Goal: Task Accomplishment & Management: Manage account settings

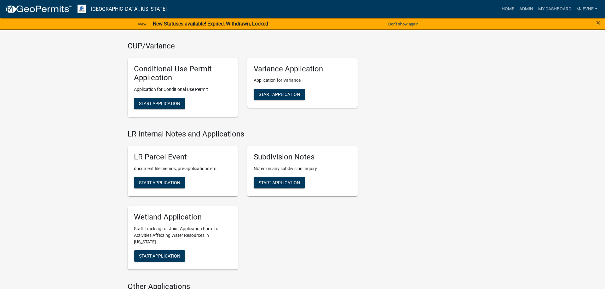
scroll to position [867, 0]
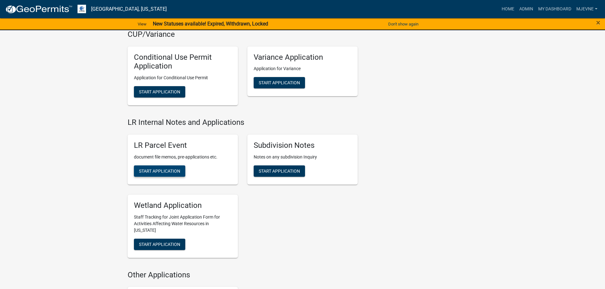
click at [154, 174] on button "Start Application" at bounding box center [159, 171] width 51 height 11
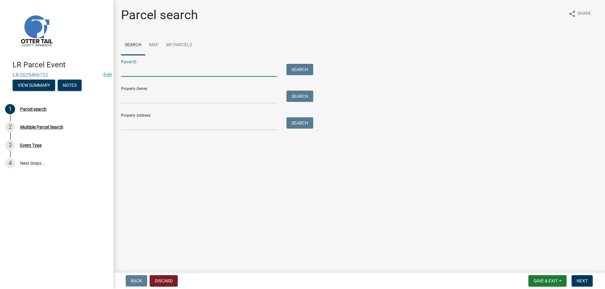
click at [128, 71] on input "Parcel ID:" at bounding box center [199, 70] width 156 height 13
click at [304, 69] on button "Search" at bounding box center [299, 69] width 27 height 11
drag, startPoint x: 171, startPoint y: 71, endPoint x: 105, endPoint y: 69, distance: 65.8
click at [121, 69] on input "60000140120001" at bounding box center [199, 70] width 156 height 13
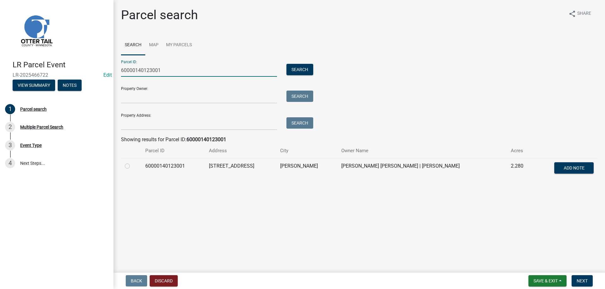
type input "60000140123001"
click at [132, 162] on label at bounding box center [132, 162] width 0 height 0
click at [132, 166] on input "radio" at bounding box center [134, 164] width 4 height 4
radio input "true"
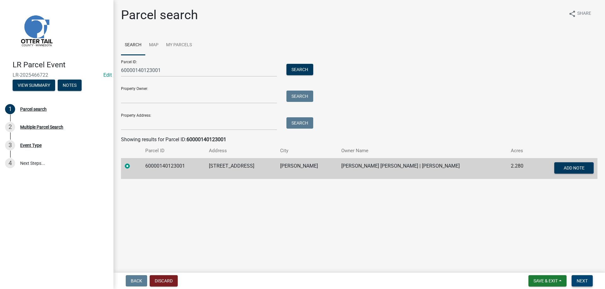
click at [587, 282] on span "Next" at bounding box center [581, 281] width 11 height 5
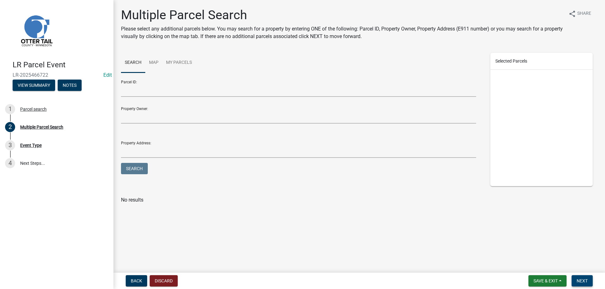
click at [587, 282] on span "Next" at bounding box center [581, 281] width 11 height 5
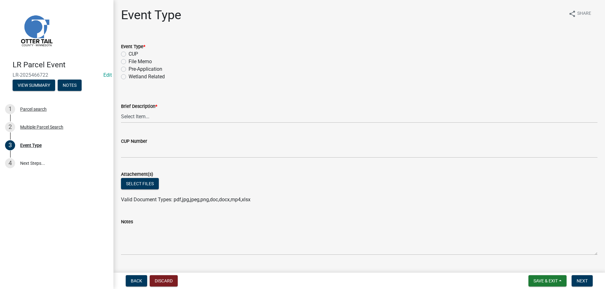
click at [128, 61] on label "File Memo" at bounding box center [139, 62] width 23 height 8
click at [128, 61] on input "File Memo" at bounding box center [130, 60] width 4 height 4
radio input "true"
click at [121, 110] on select "Select Item... Bluff Determination Building or Site line Complaint Corresponden…" at bounding box center [359, 116] width 476 height 13
click option "Soils Letter" at bounding box center [0, 0] width 0 height 0
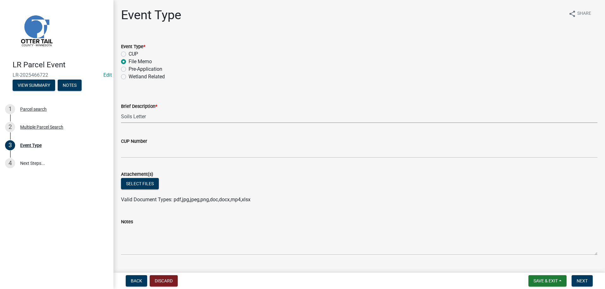
select select "bc5aa519-3cf5-4629-aac2-1a51af55b843"
click at [142, 185] on button "Select files" at bounding box center [140, 183] width 38 height 11
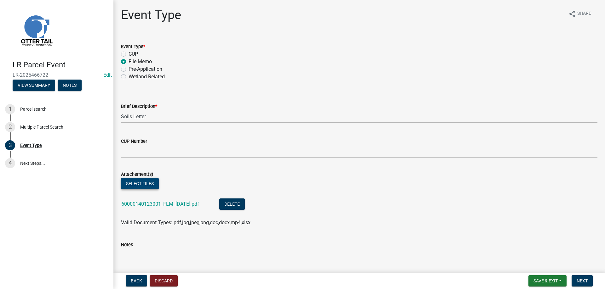
scroll to position [115, 0]
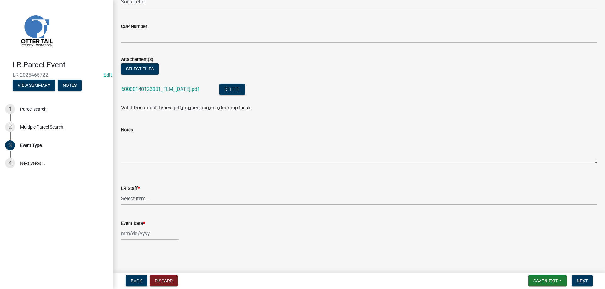
click at [138, 208] on wm-data-entity-input "LR Staff * Select Item... [PERSON_NAME] [PERSON_NAME] [PERSON_NAME] [PERSON_NAM…" at bounding box center [359, 189] width 476 height 43
click at [121, 192] on select "Select Item... [PERSON_NAME] [PERSON_NAME] [PERSON_NAME] [PERSON_NAME] [PERSON_…" at bounding box center [359, 198] width 476 height 13
click option "[PERSON_NAME]" at bounding box center [0, 0] width 0 height 0
select select "b4c12476-3918-4c31-b34d-126d47b866fd"
click at [127, 233] on input "Event Date *" at bounding box center [150, 233] width 58 height 13
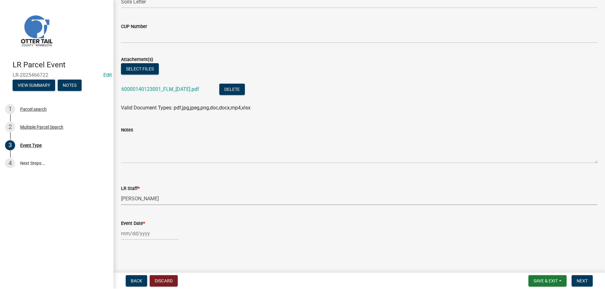
select select "8"
select select "2025"
click at [146, 200] on div "20" at bounding box center [147, 200] width 10 height 10
type input "[DATE]"
click at [583, 282] on span "Next" at bounding box center [581, 281] width 11 height 5
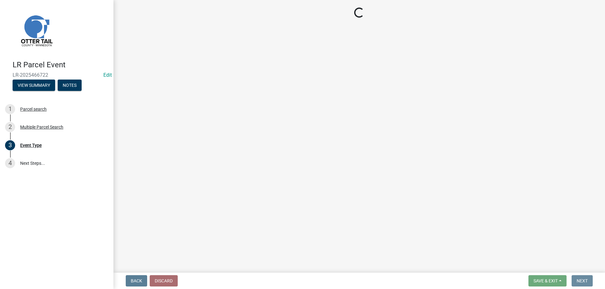
scroll to position [0, 0]
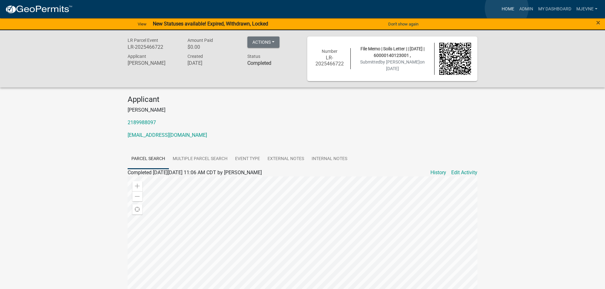
click at [506, 8] on link "Home" at bounding box center [508, 9] width 18 height 12
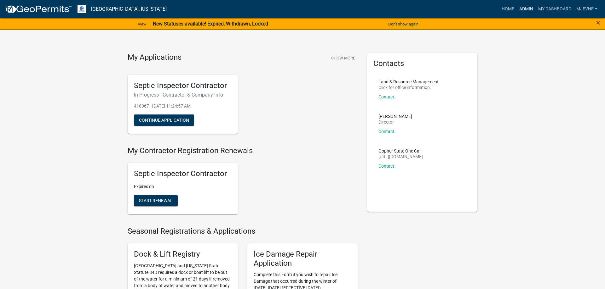
click at [529, 6] on link "Admin" at bounding box center [525, 9] width 19 height 12
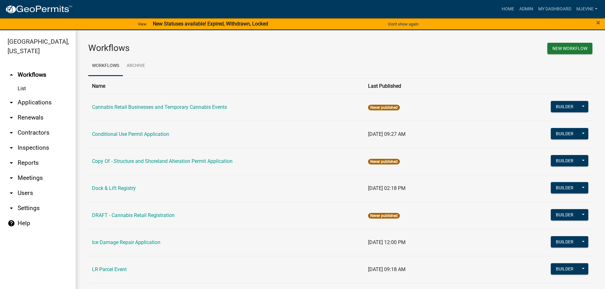
click at [32, 133] on link "arrow_drop_down Contractors" at bounding box center [38, 132] width 76 height 15
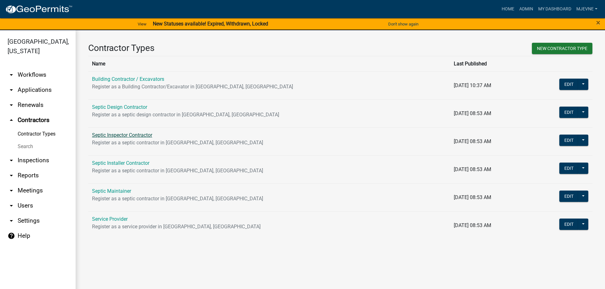
click at [122, 134] on link "Septic Inspector Contractor" at bounding box center [122, 135] width 60 height 6
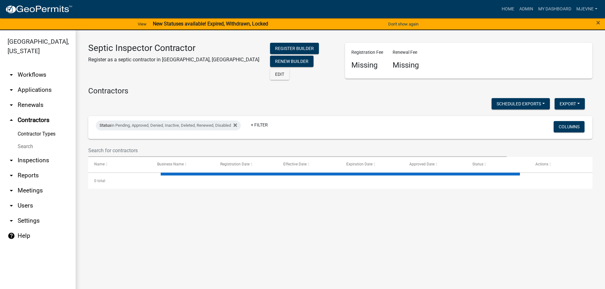
select select "3: 100"
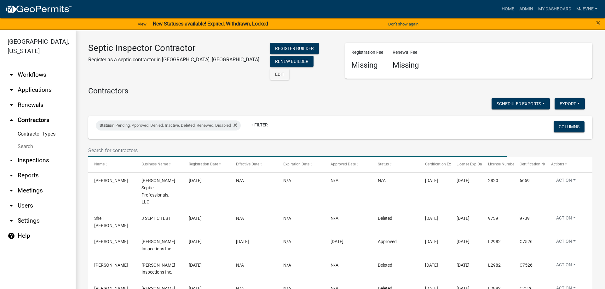
click at [117, 147] on input "text" at bounding box center [297, 150] width 418 height 13
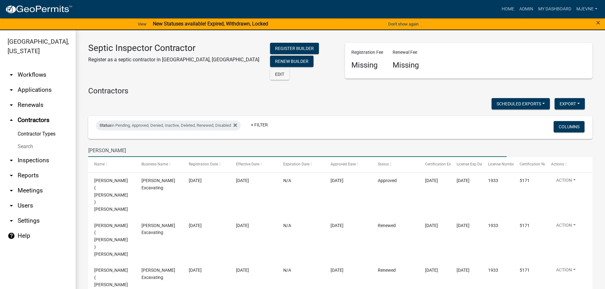
type input "[PERSON_NAME]"
click at [32, 75] on link "arrow_drop_down Workflows" at bounding box center [38, 74] width 76 height 15
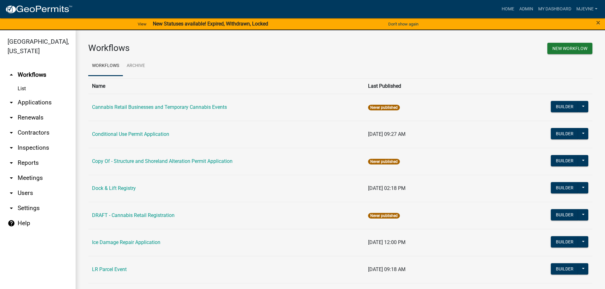
scroll to position [179, 0]
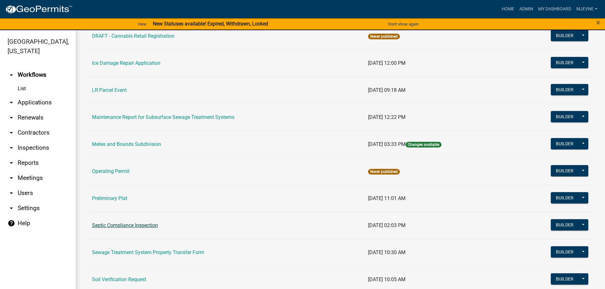
click at [124, 226] on link "Septic Compliance Inspection" at bounding box center [125, 226] width 66 height 6
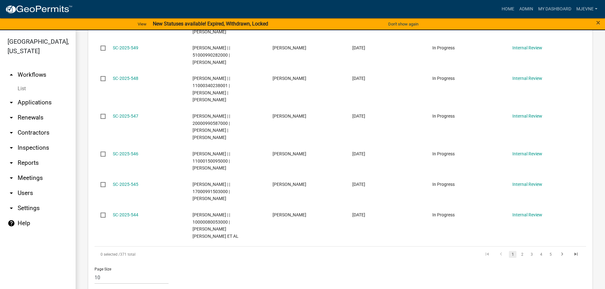
scroll to position [538, 0]
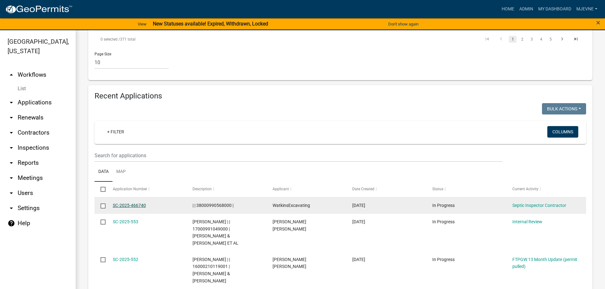
click at [124, 203] on link "SC-2025-466740" at bounding box center [129, 205] width 33 height 5
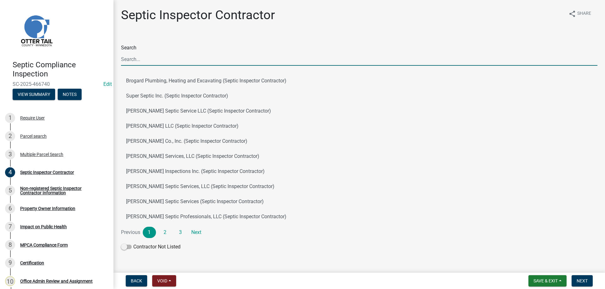
click at [134, 58] on input "Search" at bounding box center [359, 59] width 476 height 13
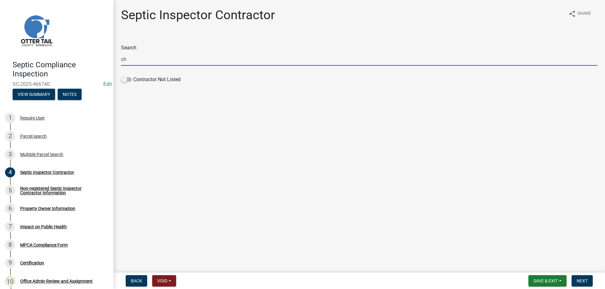
type input "c"
type input "watk"
click at [152, 80] on button "[PERSON_NAME] Excavating (Septic Inspector Contractor)" at bounding box center [359, 80] width 476 height 15
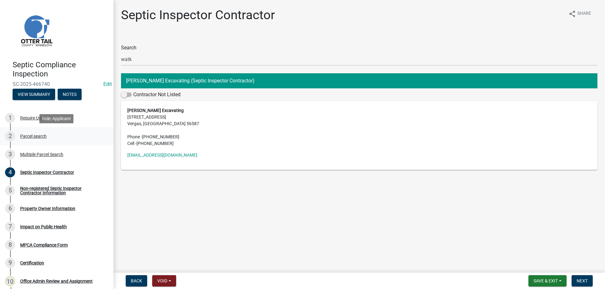
click at [28, 136] on div "Parcel search" at bounding box center [33, 136] width 26 height 4
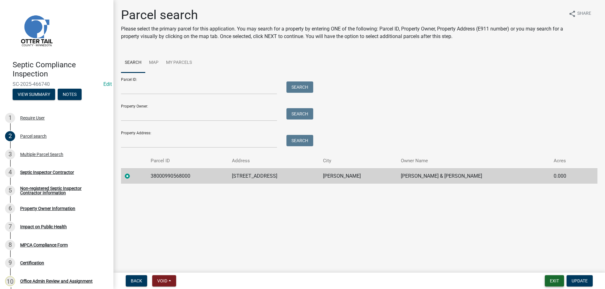
click at [553, 282] on button "Exit" at bounding box center [553, 281] width 19 height 11
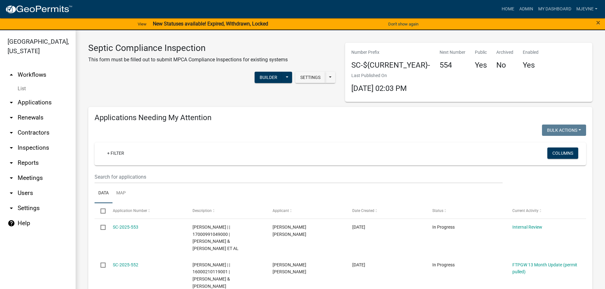
click at [39, 76] on link "arrow_drop_up Workflows" at bounding box center [38, 74] width 76 height 15
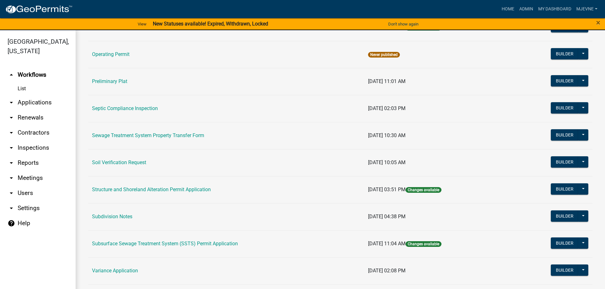
scroll to position [359, 0]
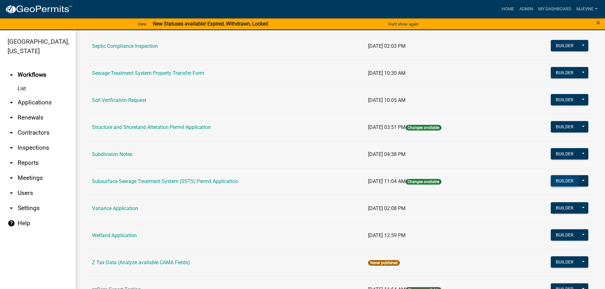
click at [570, 178] on button "Builder" at bounding box center [564, 180] width 28 height 11
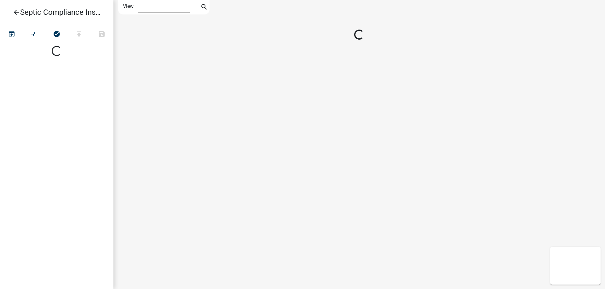
select select "1"
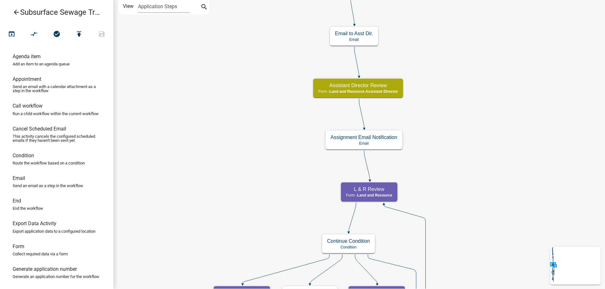
click at [186, 236] on div "Start Start - Applicant Parcel search Parcel search - Applicant Require User Re…" at bounding box center [358, 144] width 491 height 289
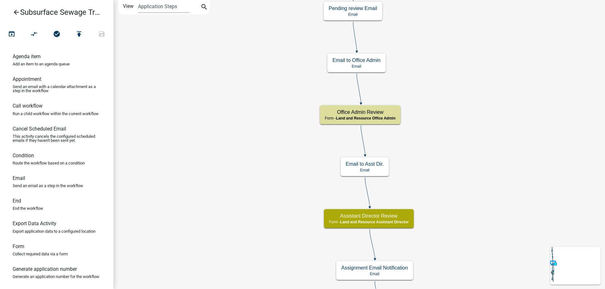
click at [236, 248] on div "Start Start - Applicant Parcel search Parcel search - Applicant Require User Re…" at bounding box center [358, 144] width 491 height 289
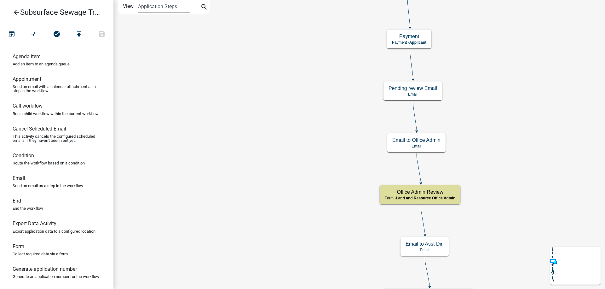
click at [255, 250] on div "Start Start - Applicant Parcel search Parcel search - Applicant Require User Re…" at bounding box center [358, 144] width 491 height 289
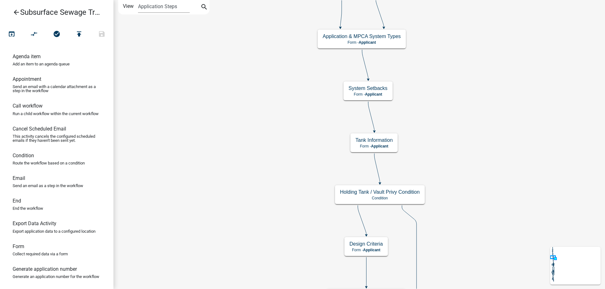
click at [274, 247] on div "Start Start - Applicant Parcel search Parcel search - Applicant Require User Re…" at bounding box center [358, 144] width 491 height 289
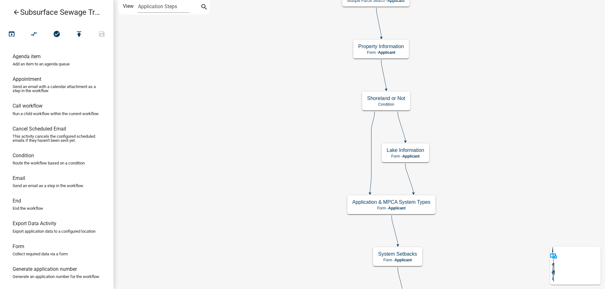
click at [298, 210] on div "Start Start - Applicant Parcel search Parcel search - Applicant Require User Re…" at bounding box center [358, 144] width 491 height 289
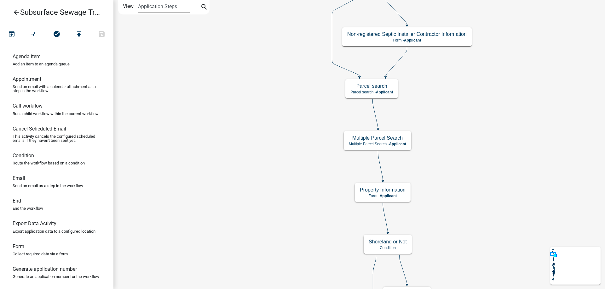
click at [279, 198] on div "Start Start - Applicant Parcel search Parcel search - Applicant Require User Re…" at bounding box center [358, 144] width 491 height 289
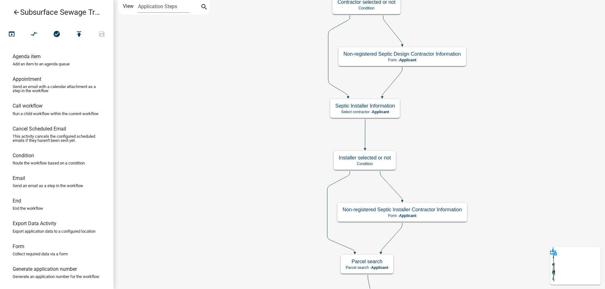
click at [272, 213] on div "Start Start - Applicant Parcel search Parcel search - Applicant Require User Re…" at bounding box center [358, 144] width 491 height 289
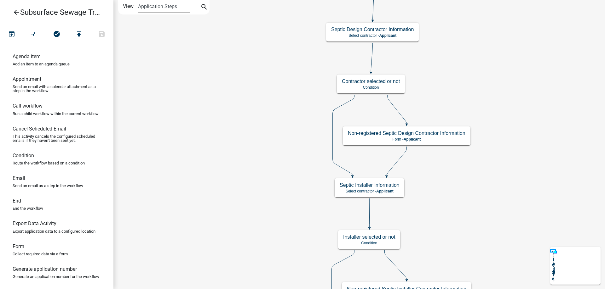
click at [265, 193] on div "Start Start - Applicant Parcel search Parcel search - Applicant Require User Re…" at bounding box center [358, 144] width 491 height 289
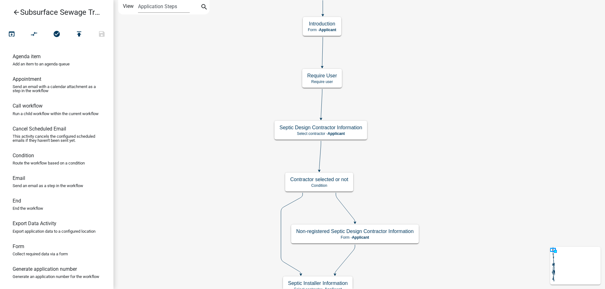
click at [452, 156] on div "Start Start - Applicant Parcel search Parcel search - Applicant Require User Re…" at bounding box center [358, 144] width 491 height 289
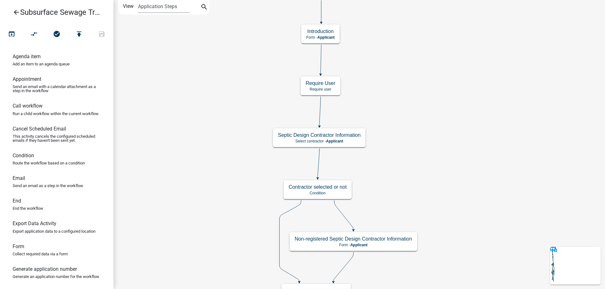
click at [357, 139] on g "Septic Design Contractor Information Select contractor - Applicant" at bounding box center [319, 137] width 93 height 18
click at [357, 139] on div "Septic Design Contractor Information Select contractor - Applicant" at bounding box center [319, 137] width 93 height 19
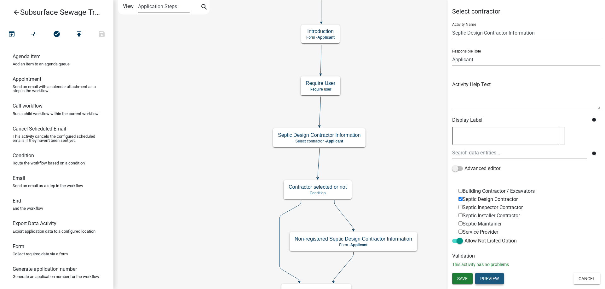
click at [490, 278] on button "Preview" at bounding box center [489, 278] width 29 height 11
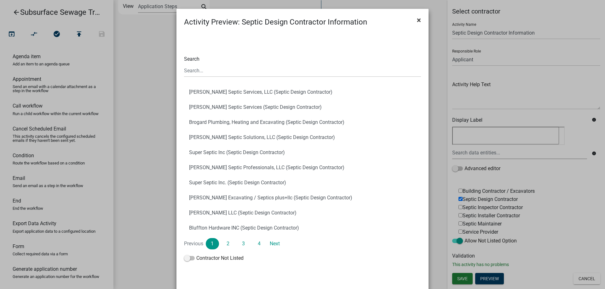
click at [419, 20] on span "×" at bounding box center [419, 20] width 4 height 9
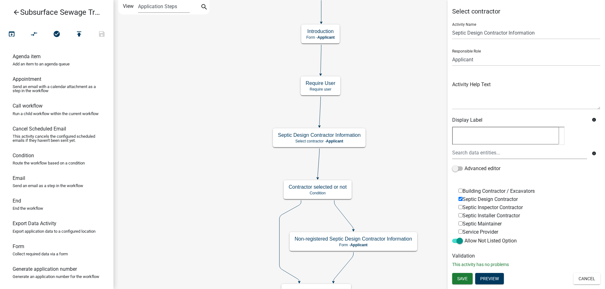
click at [465, 138] on textarea at bounding box center [505, 136] width 107 height 18
type textarea "If you know you are on our contractors list and your license is current you can…"
click at [461, 277] on span "Save" at bounding box center [462, 278] width 10 height 5
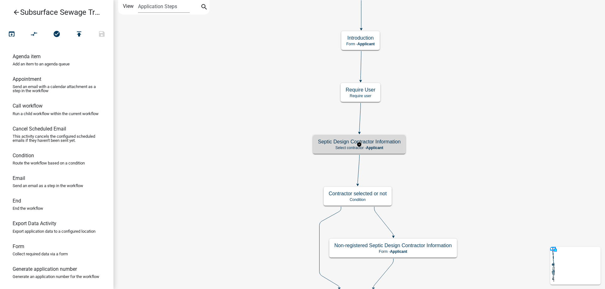
click at [392, 146] on p "Select contractor - Applicant" at bounding box center [359, 148] width 83 height 4
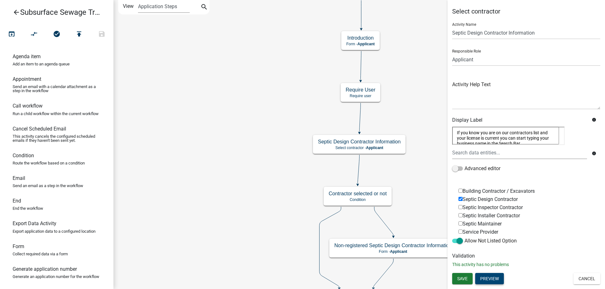
click at [493, 278] on button "Preview" at bounding box center [489, 278] width 29 height 11
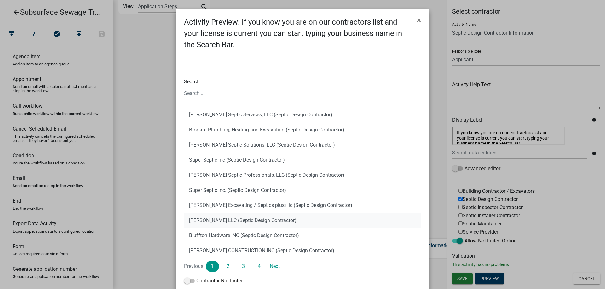
scroll to position [57, 0]
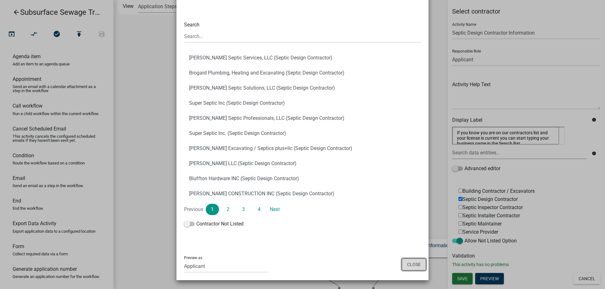
click at [422, 264] on button "Close" at bounding box center [413, 265] width 24 height 12
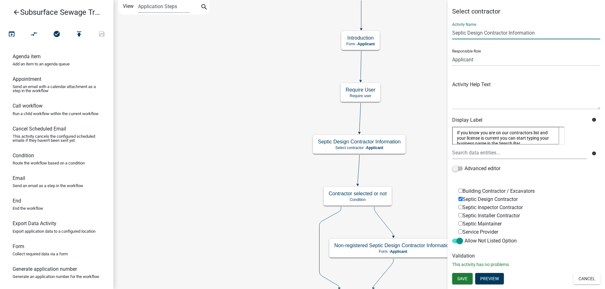
drag, startPoint x: 539, startPoint y: 32, endPoint x: 450, endPoint y: 32, distance: 89.7
click at [452, 32] on input "Septic Design Contractor Information" at bounding box center [526, 32] width 148 height 13
click at [457, 133] on textarea "If you know you are on our contractors list and your license is current you can…" at bounding box center [505, 136] width 107 height 18
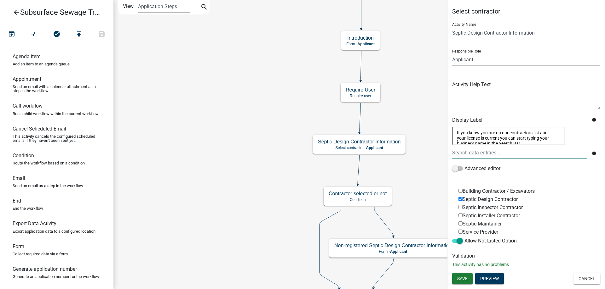
paste textarea "Septic Design Contractor Information"
click at [456, 132] on textarea "If you know you are on our contractors list and your license is current you can…" at bounding box center [505, 136] width 107 height 18
paste textarea "Septic Design Contractor Information"
click at [458, 132] on textarea "If you know you are on our contracto rs list and your license is current you ca…" at bounding box center [505, 136] width 107 height 18
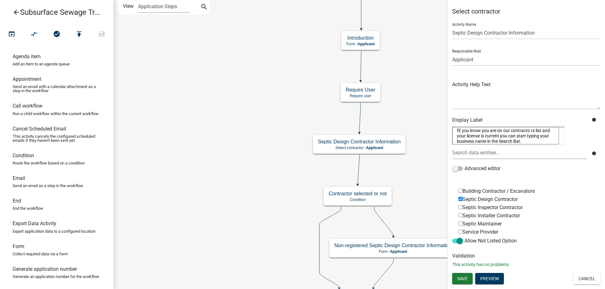
type textarea "fEP you know you are on our contracto rs list and your license is current you c…"
drag, startPoint x: 524, startPoint y: 142, endPoint x: 455, endPoint y: 126, distance: 70.8
click at [455, 127] on textarea "fEP you know you are on our contracto rs list and your license is current you c…" at bounding box center [505, 136] width 107 height 18
type textarea "s"
type textarea "SEPTIC DESIGN CONTRACTOR INFORMATION: You can start typing in business name in …"
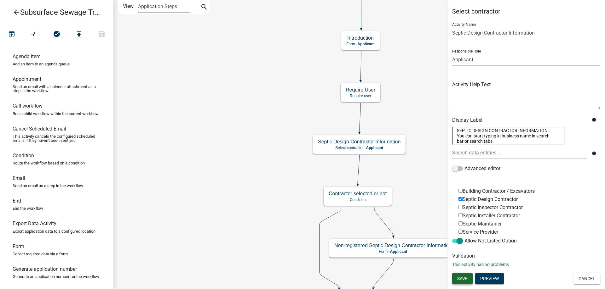
click at [459, 276] on span "Save" at bounding box center [462, 278] width 10 height 5
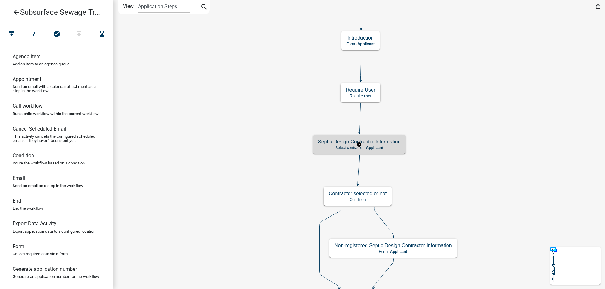
click at [391, 147] on p "Select contractor - Applicant" at bounding box center [359, 148] width 83 height 4
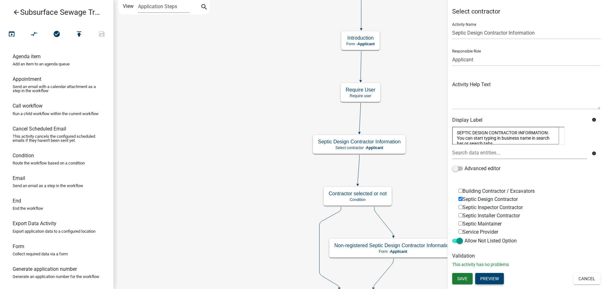
click at [487, 278] on button "Preview" at bounding box center [489, 278] width 29 height 11
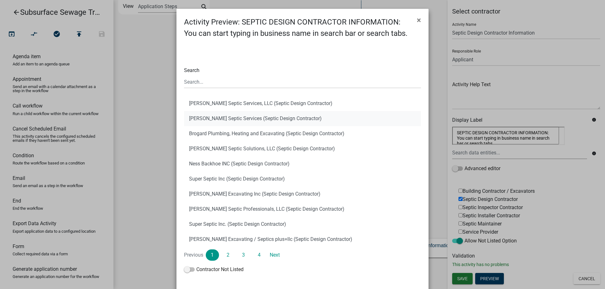
scroll to position [46, 0]
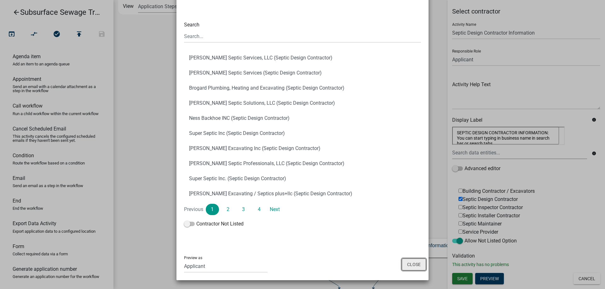
click at [411, 265] on button "Close" at bounding box center [413, 265] width 24 height 12
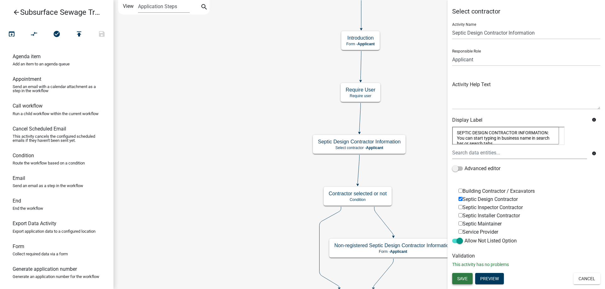
click at [464, 278] on span "Save" at bounding box center [462, 278] width 10 height 5
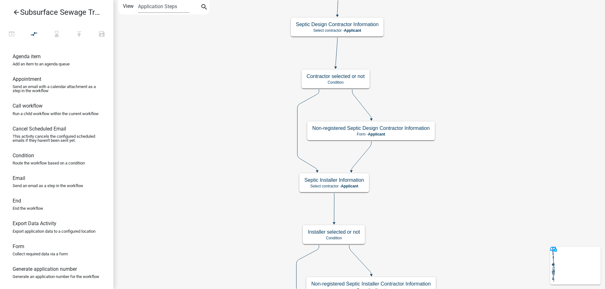
click at [487, 127] on div "Start Start - Applicant Parcel search Parcel search - Applicant Require User Re…" at bounding box center [358, 144] width 491 height 289
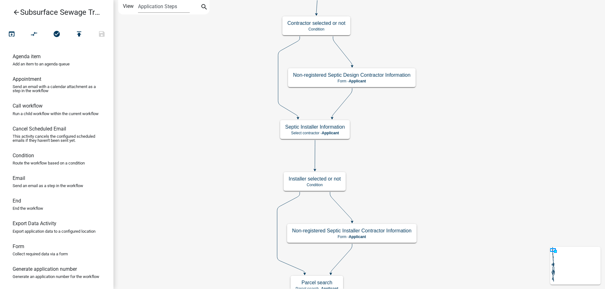
click at [441, 167] on div "Start Start - Applicant Parcel search Parcel search - Applicant Require User Re…" at bounding box center [358, 144] width 491 height 289
click at [449, 155] on div "Start Start - Applicant Parcel search Parcel search - Applicant Require User Re…" at bounding box center [358, 144] width 491 height 289
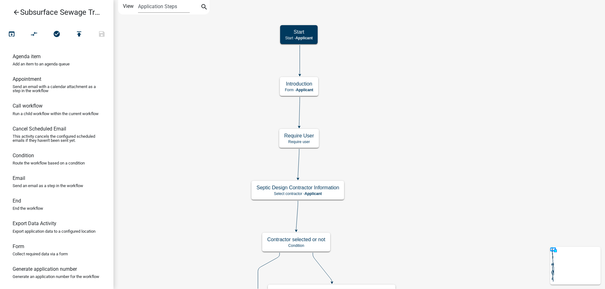
click at [448, 166] on div "Start Start - Applicant Parcel search Parcel search - Applicant Require User Re…" at bounding box center [358, 144] width 491 height 289
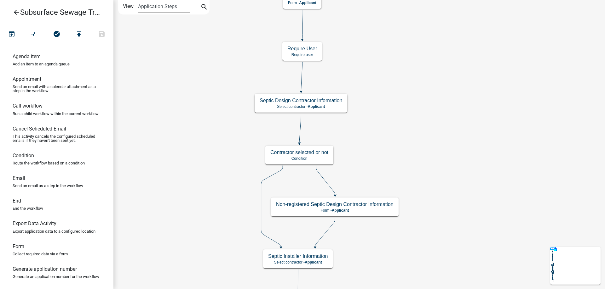
click at [412, 113] on div "Start Start - Applicant Parcel search Parcel search - Applicant Require User Re…" at bounding box center [358, 144] width 491 height 289
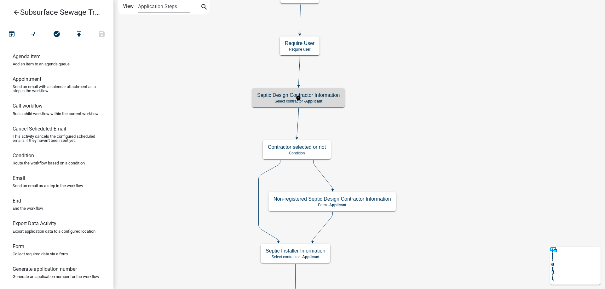
click at [323, 99] on g "Septic Design Contractor Information Select contractor - Applicant" at bounding box center [298, 97] width 93 height 18
click at [323, 99] on p "Select contractor - Applicant" at bounding box center [298, 101] width 83 height 4
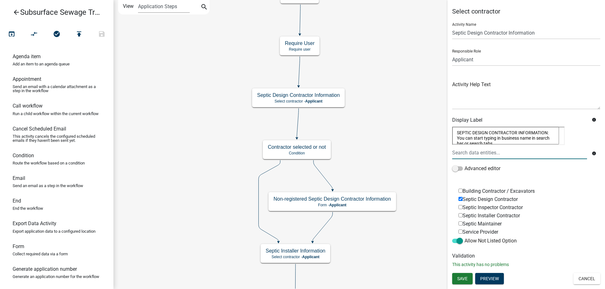
scroll to position [5, 0]
drag, startPoint x: 456, startPoint y: 133, endPoint x: 486, endPoint y: 146, distance: 32.7
click at [486, 145] on textarea "SEPTIC DESIGN CONTRACTOR INFORMATION: You can start typing in business name in …" at bounding box center [505, 136] width 107 height 18
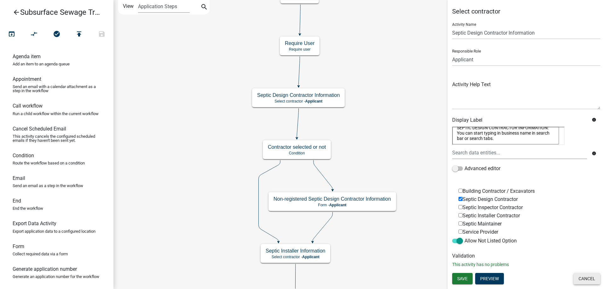
click at [587, 277] on button "Cancel" at bounding box center [586, 278] width 27 height 11
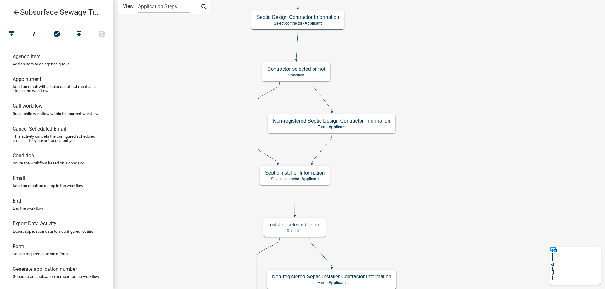
click at [446, 155] on div "Start Start - Applicant Parcel search Parcel search - Applicant Require User Re…" at bounding box center [358, 144] width 491 height 289
click at [315, 178] on g "Septic Installer Information Select contractor - Applicant" at bounding box center [295, 175] width 70 height 18
click at [315, 178] on span "Applicant" at bounding box center [309, 179] width 17 height 4
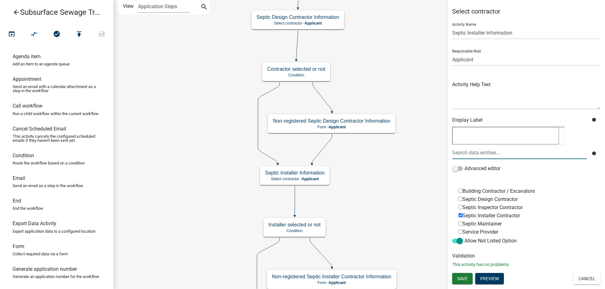
paste textarea "SEPTIC DESIGN CONTRACTOR INFORMATION: You can start typing in business name in …"
drag, startPoint x: 487, startPoint y: 131, endPoint x: 472, endPoint y: 131, distance: 14.8
click at [472, 131] on textarea "SEPTIC DESIGN CONTRACTOR INFORMATION: You can start typing in business name in …" at bounding box center [505, 136] width 107 height 18
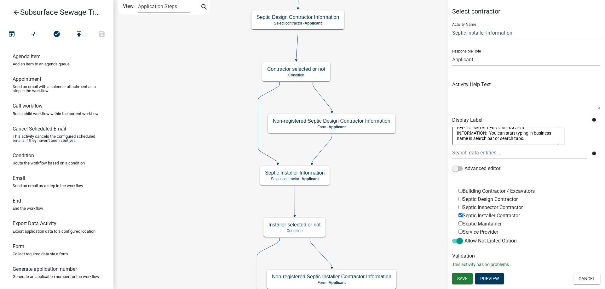
click at [495, 139] on textarea "SEPTIC INSTALLER CONTRACTOR INFORMATION: You can start typing in business name …" at bounding box center [505, 136] width 107 height 18
type textarea "SEPTIC INSTALLER CONTRACTOR INFORMATION: You can start typing in business name …"
click at [464, 277] on span "Save" at bounding box center [462, 278] width 10 height 5
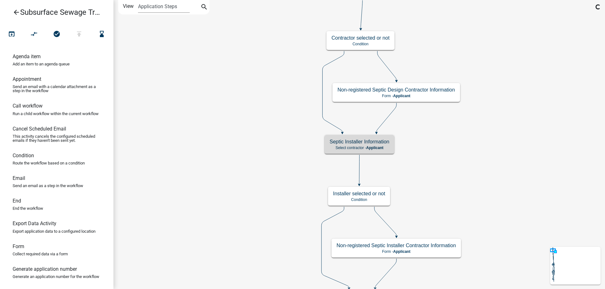
click at [378, 145] on g "Septic Installer Information Select contractor - Applicant" at bounding box center [359, 144] width 70 height 18
click at [376, 149] on span "Applicant" at bounding box center [374, 148] width 17 height 4
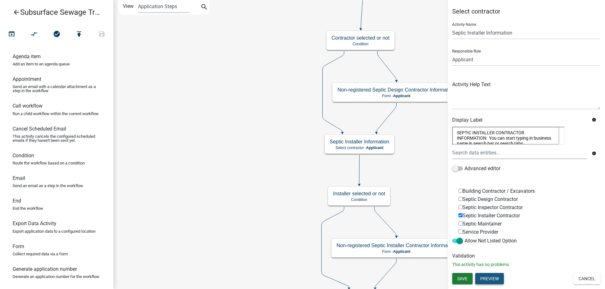
click at [491, 277] on button "Preview" at bounding box center [489, 278] width 29 height 11
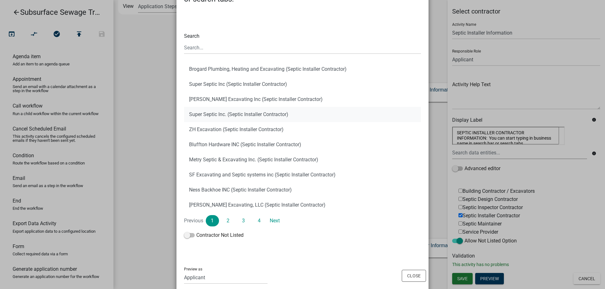
scroll to position [0, 0]
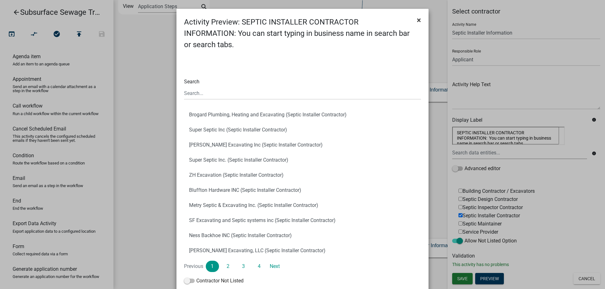
click at [416, 20] on button "×" at bounding box center [419, 20] width 14 height 18
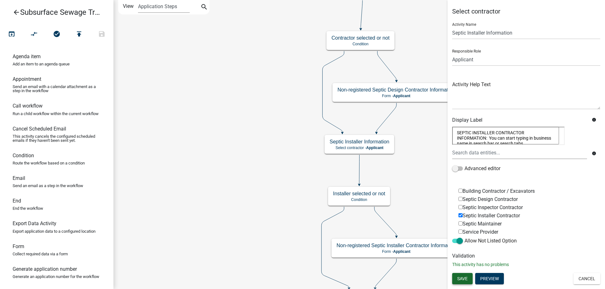
click at [462, 276] on span "Save" at bounding box center [462, 278] width 10 height 5
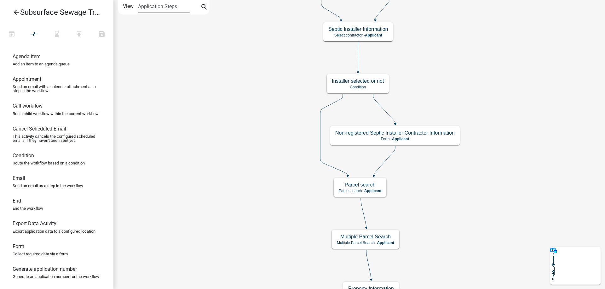
click at [240, 103] on div "Start Start - Applicant Parcel search Parcel search - Applicant Require User Re…" at bounding box center [358, 144] width 491 height 289
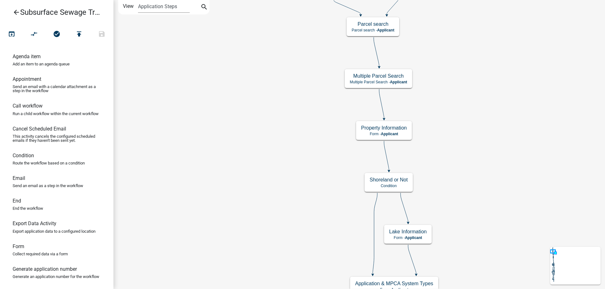
click at [234, 74] on div "Start Start - Applicant Parcel search Parcel search - Applicant Require User Re…" at bounding box center [358, 144] width 491 height 289
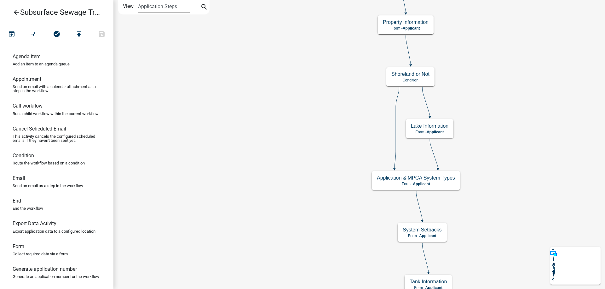
click at [253, 23] on div "Start Start - Applicant Parcel search Parcel search - Applicant Require User Re…" at bounding box center [358, 144] width 491 height 289
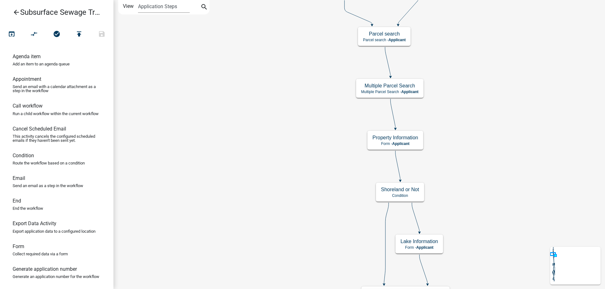
click at [234, 151] on div "Start Start - Applicant Parcel search Parcel search - Applicant Require User Re…" at bounding box center [358, 144] width 491 height 289
click at [16, 12] on icon "arrow_back" at bounding box center [17, 13] width 8 height 9
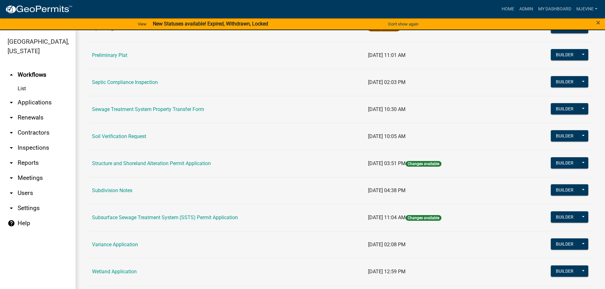
scroll to position [323, 0]
click at [568, 162] on button "Builder" at bounding box center [564, 162] width 28 height 11
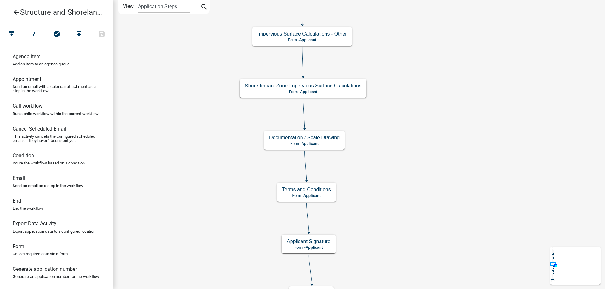
click at [240, 202] on div "Start Start - Applicant Require User Require user Parcel search Parcel search -…" at bounding box center [358, 144] width 491 height 289
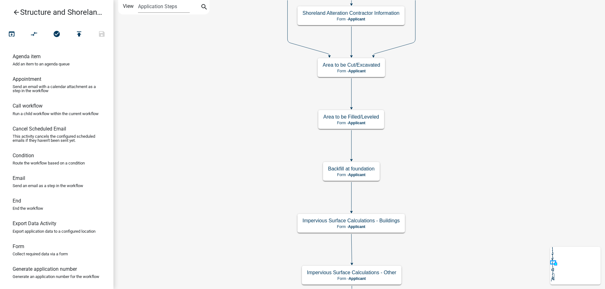
click at [233, 282] on div "Start Start - Applicant Require User Require user Parcel search Parcel search -…" at bounding box center [358, 144] width 491 height 289
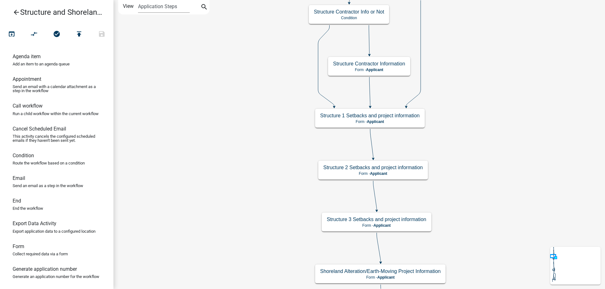
click at [236, 151] on div "Start Start - Applicant Require User Require user Parcel search Parcel search -…" at bounding box center [358, 144] width 491 height 289
click at [390, 121] on g "Structure 1 Setbacks and project information Form - Applicant" at bounding box center [370, 118] width 110 height 18
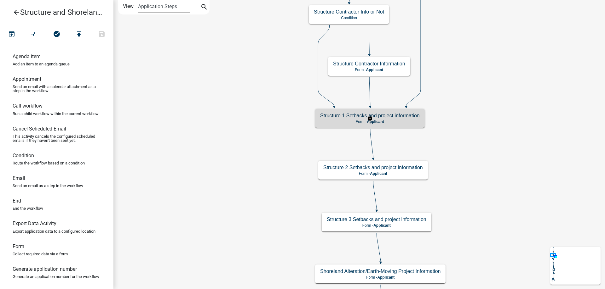
click at [390, 121] on p "Form - Applicant" at bounding box center [370, 122] width 100 height 4
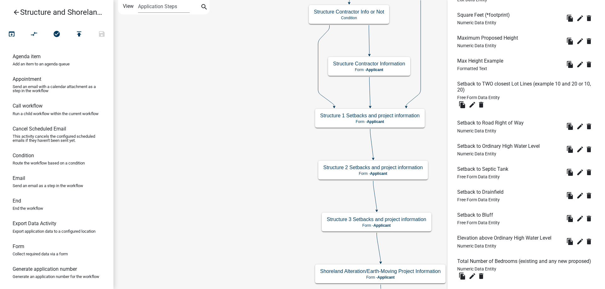
scroll to position [321, 0]
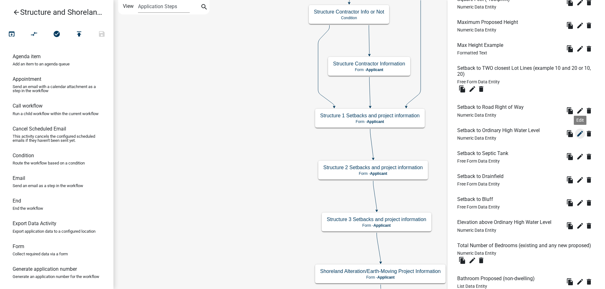
click at [578, 134] on icon "edit" at bounding box center [580, 134] width 8 height 8
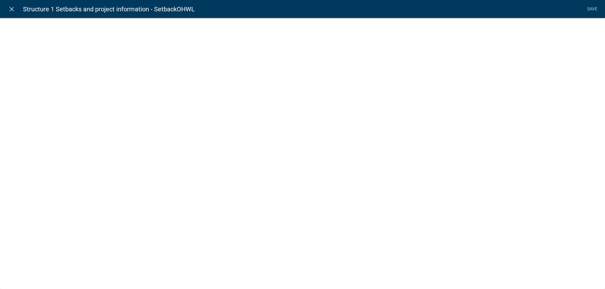
select select
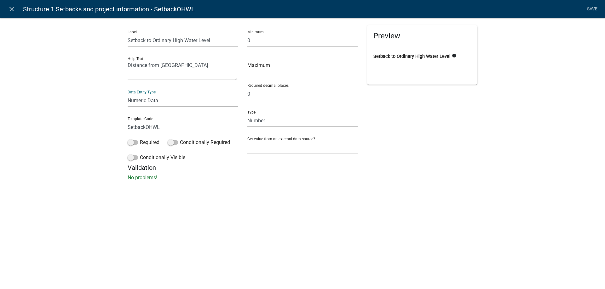
click at [128, 94] on select "Free Form Text Document Display Entity Value Fee Numeric Data Date Map Sketch D…" at bounding box center [183, 100] width 110 height 13
select select "free-form-text"
click option "Free Form Text" at bounding box center [0, 0] width 0 height 0
select select
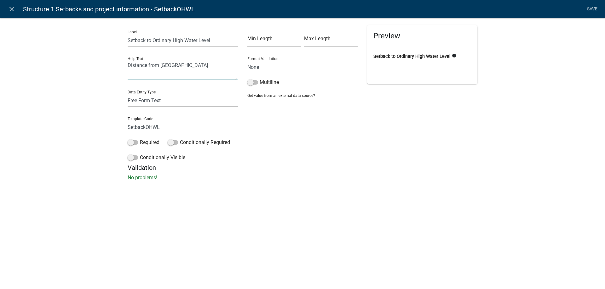
click at [192, 65] on textarea "Distance from [GEOGRAPHIC_DATA]" at bounding box center [183, 71] width 110 height 20
type textarea "Distance from [GEOGRAPHIC_DATA] (If you are within 1000ft of more than one lake…"
click at [456, 55] on icon "info" at bounding box center [454, 56] width 4 height 4
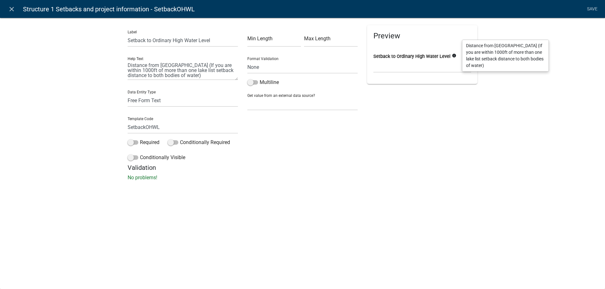
click at [452, 129] on div "Preview Setback to Ordinary High Water Level info" at bounding box center [422, 94] width 120 height 139
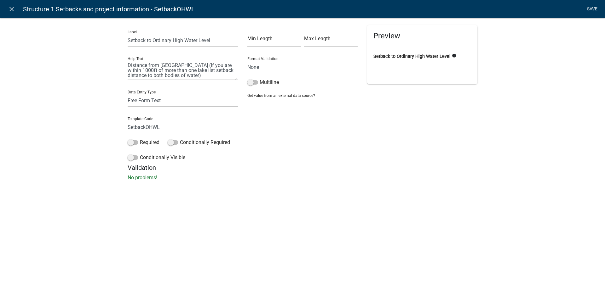
click at [592, 8] on link "Save" at bounding box center [592, 9] width 16 height 12
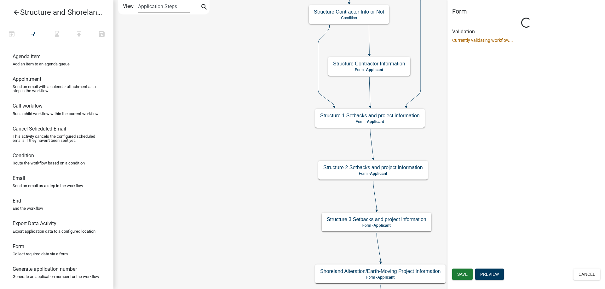
scroll to position [0, 0]
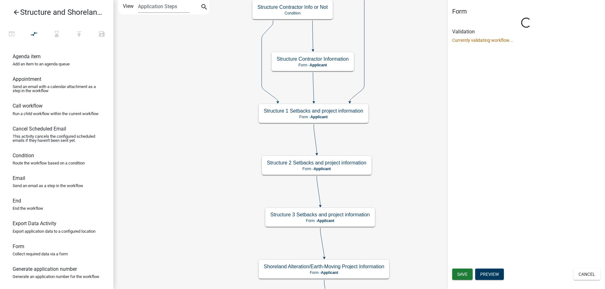
click at [217, 126] on div "Start Start - Applicant Require User Require user Parcel search Parcel search -…" at bounding box center [358, 144] width 491 height 289
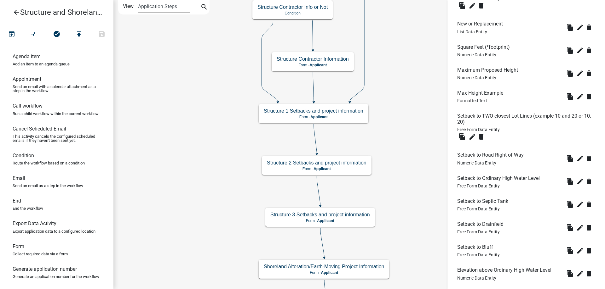
scroll to position [289, 0]
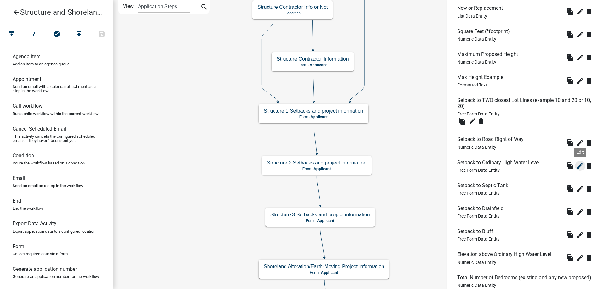
click at [580, 167] on icon "edit" at bounding box center [580, 166] width 8 height 8
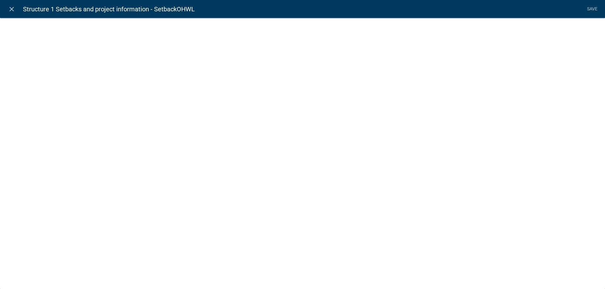
select select
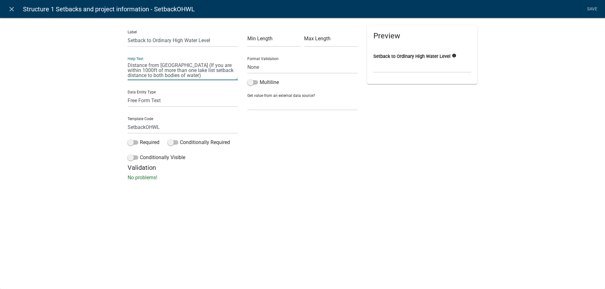
drag, startPoint x: 128, startPoint y: 65, endPoint x: 209, endPoint y: 78, distance: 81.7
click at [209, 78] on textarea "Distance from [GEOGRAPHIC_DATA] (If you are within 1000ft of more than one lake…" at bounding box center [183, 71] width 110 height 20
click at [11, 9] on icon "close" at bounding box center [12, 9] width 8 height 8
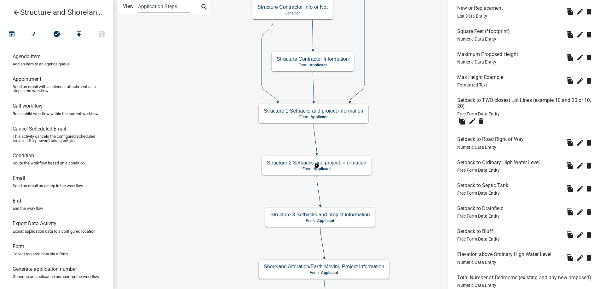
click at [343, 167] on g "Structure 2 Setbacks and project information Form - Applicant" at bounding box center [317, 165] width 110 height 18
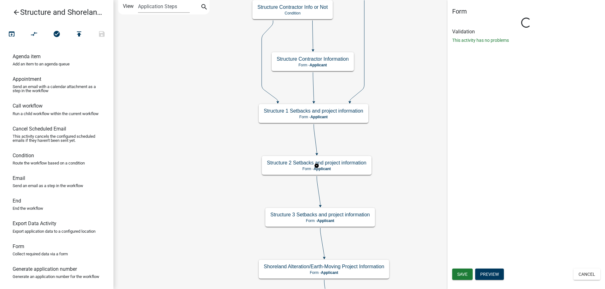
scroll to position [0, 0]
click at [343, 167] on g "Structure 2 Setbacks and project information Form - Applicant" at bounding box center [317, 165] width 110 height 18
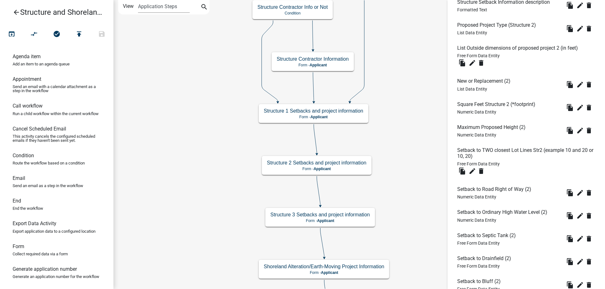
scroll to position [225, 0]
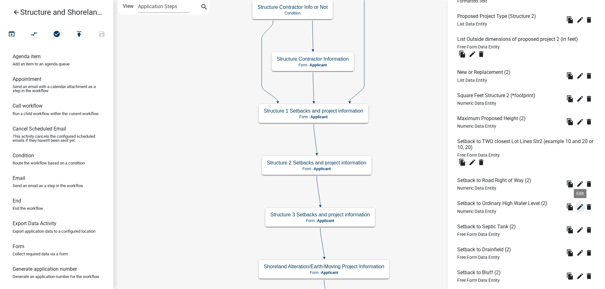
click at [579, 207] on icon "edit" at bounding box center [580, 207] width 8 height 8
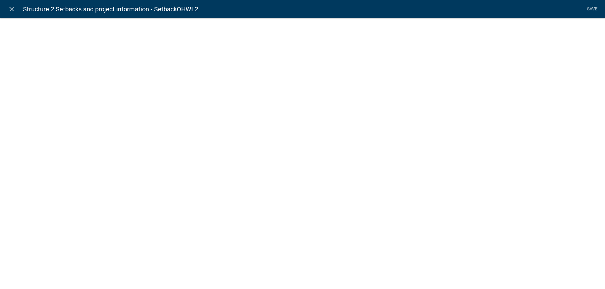
select select "numeric-data"
select select
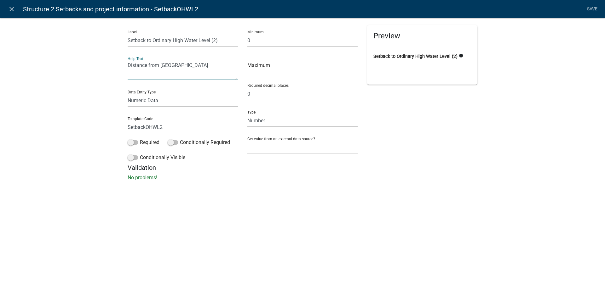
drag, startPoint x: 191, startPoint y: 65, endPoint x: 121, endPoint y: 65, distance: 69.6
click at [128, 65] on textarea "Distance from [GEOGRAPHIC_DATA]" at bounding box center [183, 71] width 110 height 20
paste textarea "(If you are within 1000ft of more than one lake list setback distance to both b…"
type textarea "Distance from [GEOGRAPHIC_DATA] (If you are within 1000ft of more than one lake…"
click at [128, 94] on select "Free Form Text Document Display Entity Value Fee Numeric Data Date Map Sketch D…" at bounding box center [183, 100] width 110 height 13
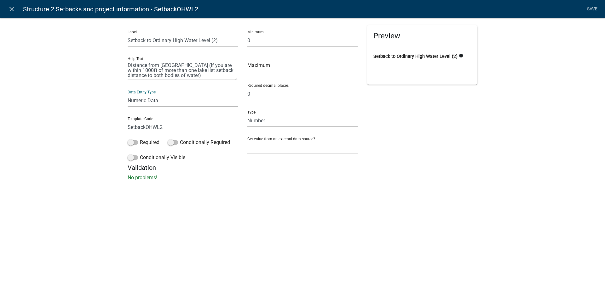
select select "free-form-text"
click option "Free Form Text" at bounding box center [0, 0] width 0 height 0
select select
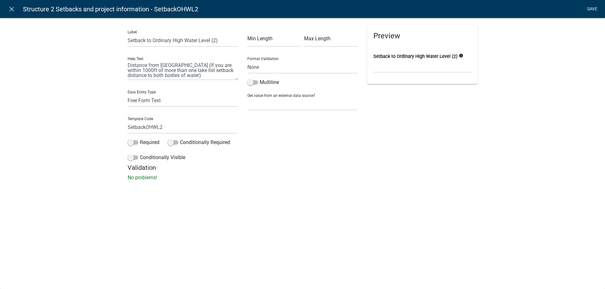
click at [590, 9] on link "Save" at bounding box center [592, 9] width 16 height 12
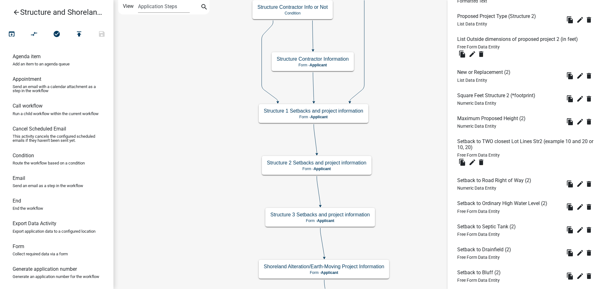
scroll to position [429, 0]
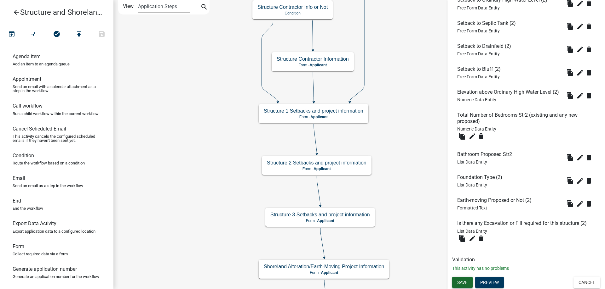
click at [462, 283] on span "Save" at bounding box center [462, 282] width 10 height 5
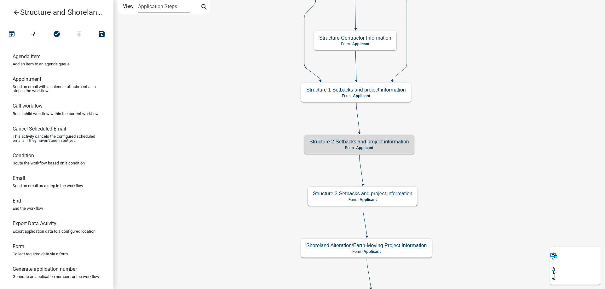
scroll to position [0, 0]
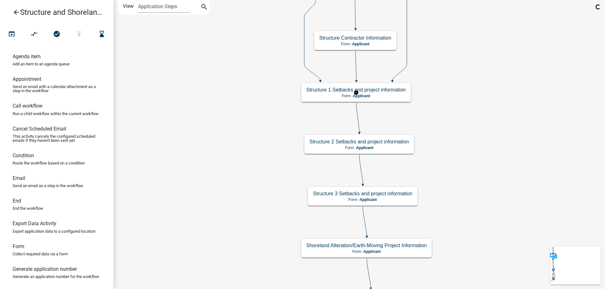
click at [382, 94] on g "Structure 1 Setbacks and project information Form - Applicant" at bounding box center [356, 92] width 110 height 18
click at [382, 94] on p "Form - Applicant" at bounding box center [356, 96] width 100 height 4
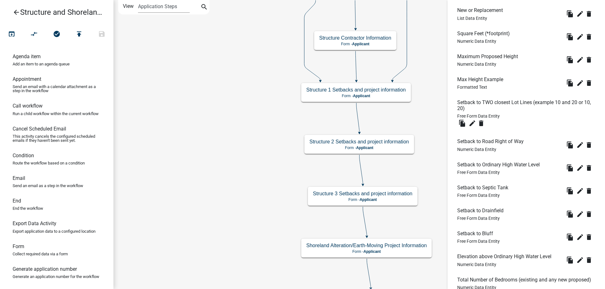
scroll to position [289, 0]
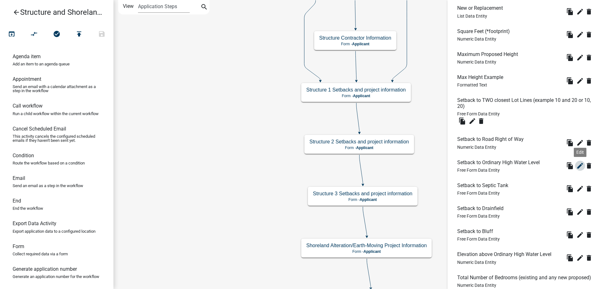
click at [580, 167] on icon "edit" at bounding box center [580, 166] width 8 height 8
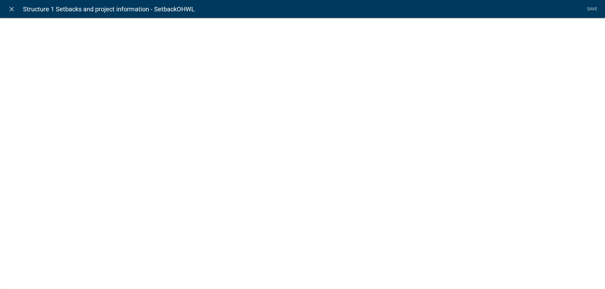
select select
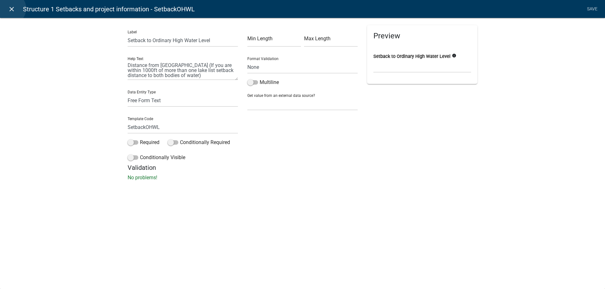
click at [10, 9] on icon "close" at bounding box center [12, 9] width 8 height 8
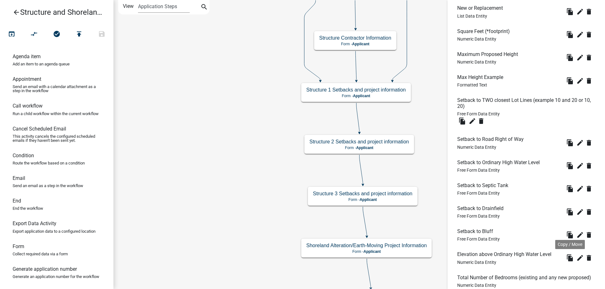
scroll to position [446, 0]
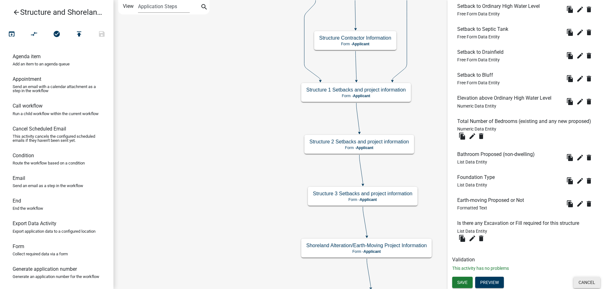
click at [591, 285] on button "Cancel" at bounding box center [586, 282] width 27 height 11
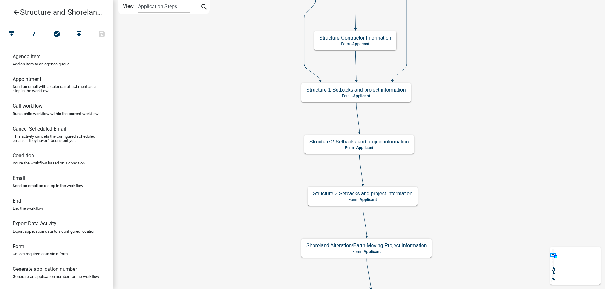
scroll to position [0, 0]
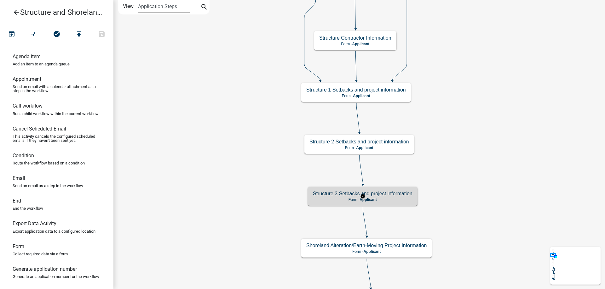
click at [378, 203] on g "Structure 3 Setbacks and project information Form - Applicant" at bounding box center [363, 196] width 110 height 18
click at [378, 203] on div "Structure 3 Setbacks and project information Form - Applicant" at bounding box center [363, 196] width 110 height 19
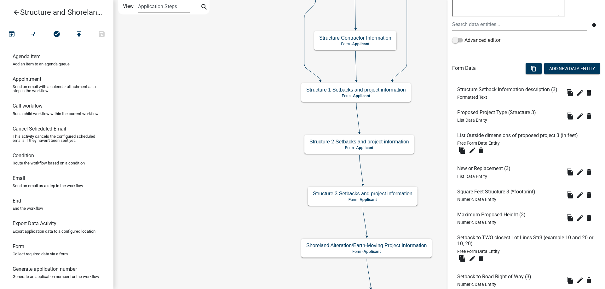
scroll to position [353, 0]
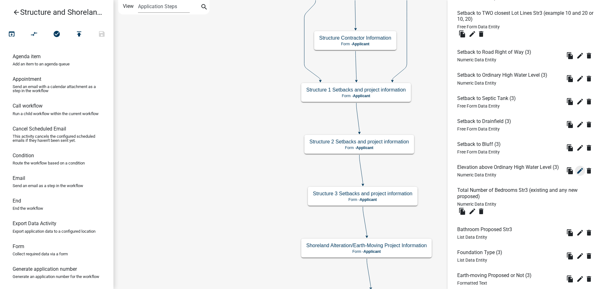
click at [582, 172] on icon "edit" at bounding box center [580, 171] width 8 height 8
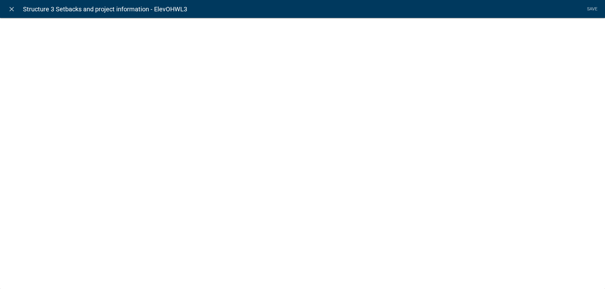
select select "numeric-data"
select select
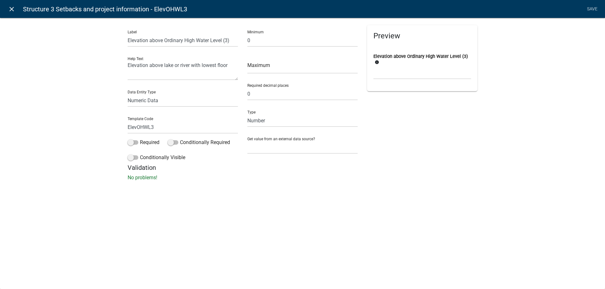
click at [12, 9] on icon "close" at bounding box center [12, 9] width 8 height 8
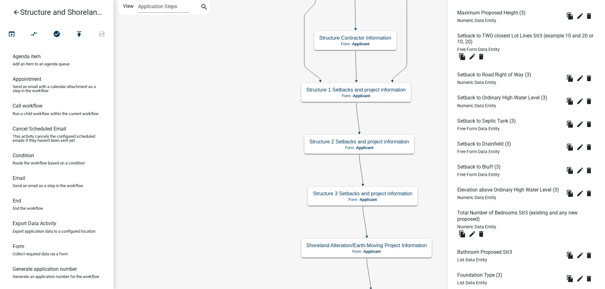
scroll to position [321, 0]
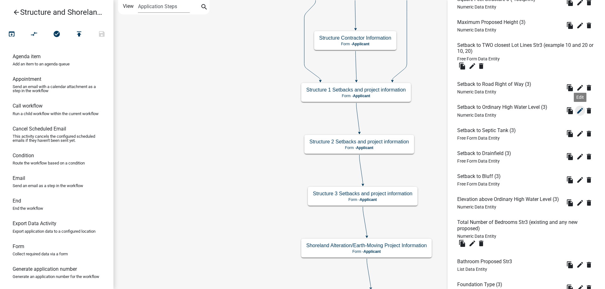
click at [580, 110] on icon "edit" at bounding box center [580, 111] width 8 height 8
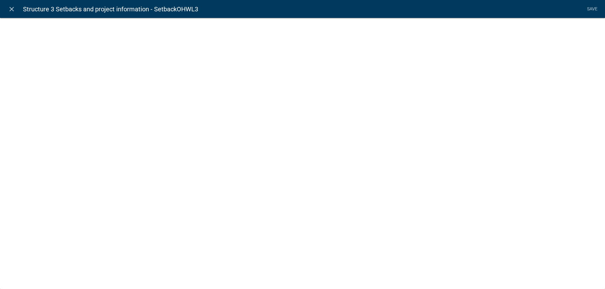
select select "numeric-data"
select select
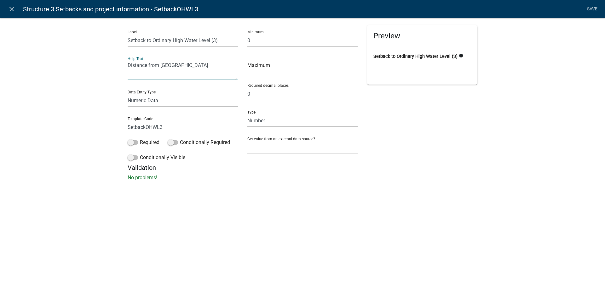
drag, startPoint x: 128, startPoint y: 65, endPoint x: 214, endPoint y: 74, distance: 86.8
click at [214, 74] on textarea "Distance from [GEOGRAPHIC_DATA]" at bounding box center [183, 71] width 110 height 20
paste textarea "(If you are within 1000ft of more than one lake list setback distance to both b…"
type textarea "Distance from [GEOGRAPHIC_DATA] (If you are within 1000ft of more than one lake…"
click at [128, 94] on select "Free Form Text Document Display Entity Value Fee Numeric Data Date Map Sketch D…" at bounding box center [183, 100] width 110 height 13
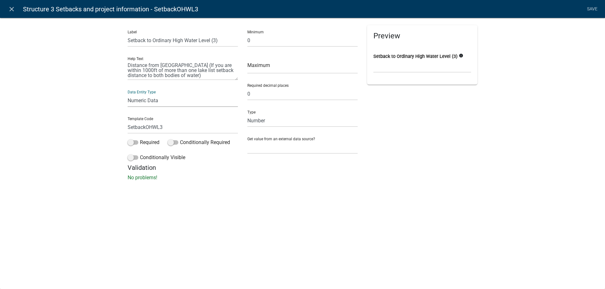
select select "free-form-text"
click option "Free Form Text" at bounding box center [0, 0] width 0 height 0
select select
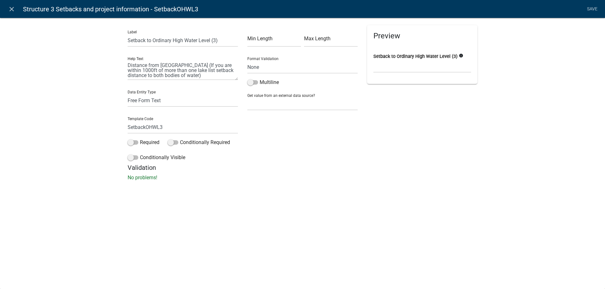
click at [207, 185] on div "Label Setback to Ordinary High Water Level (3) Help Text Distance from Lake or …" at bounding box center [302, 101] width 605 height 187
click at [590, 9] on link "Save" at bounding box center [592, 9] width 16 height 12
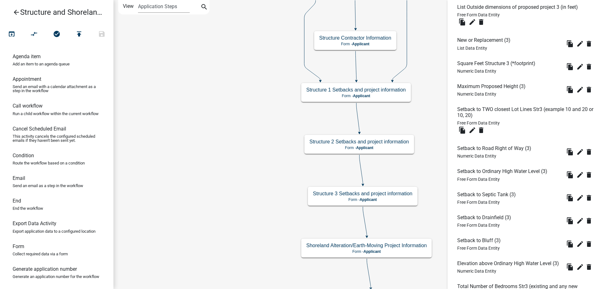
scroll to position [429, 0]
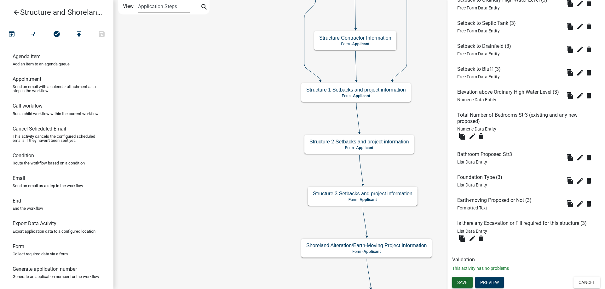
click at [462, 282] on span "Save" at bounding box center [462, 282] width 10 height 5
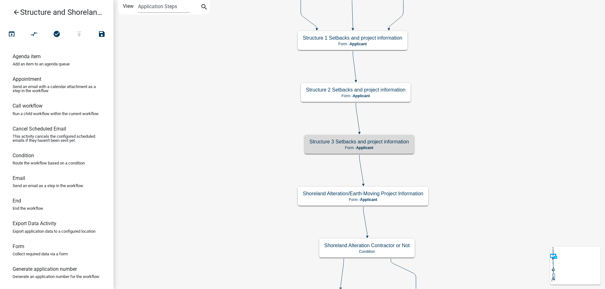
scroll to position [0, 0]
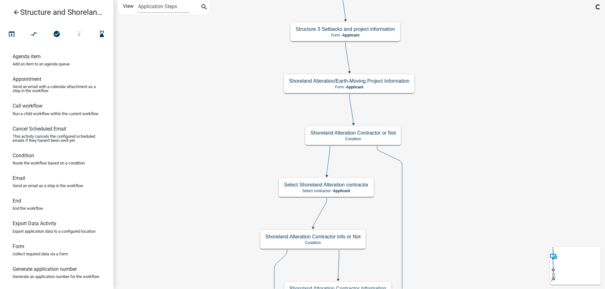
click at [245, 104] on div "Start Start - Applicant Require User Require user Parcel search Parcel search -…" at bounding box center [358, 144] width 491 height 289
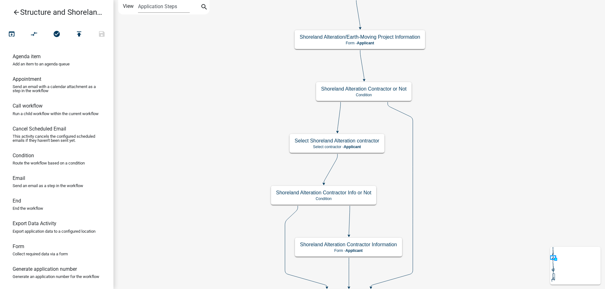
click at [221, 135] on div "Start Start - Applicant Require User Require user Parcel search Parcel search -…" at bounding box center [358, 144] width 491 height 289
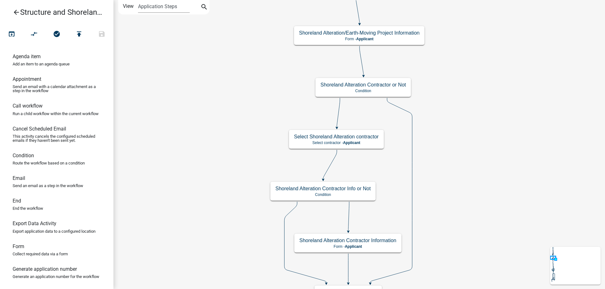
click at [14, 12] on icon "arrow_back" at bounding box center [17, 13] width 8 height 9
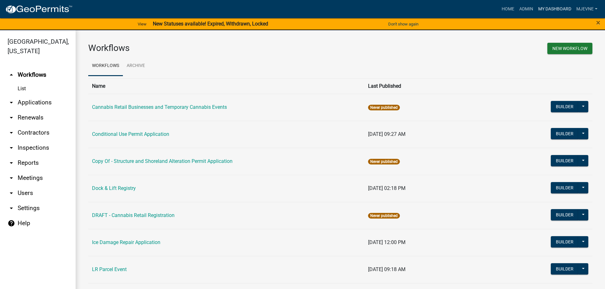
click at [555, 9] on link "My Dashboard" at bounding box center [554, 9] width 38 height 12
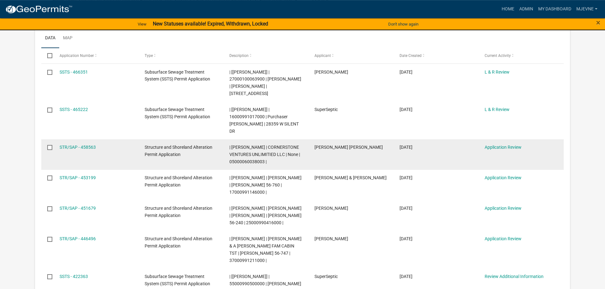
scroll to position [128, 0]
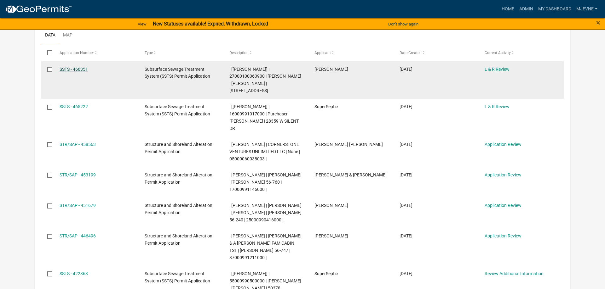
click at [77, 69] on link "SSTS - 466351" at bounding box center [74, 69] width 28 height 5
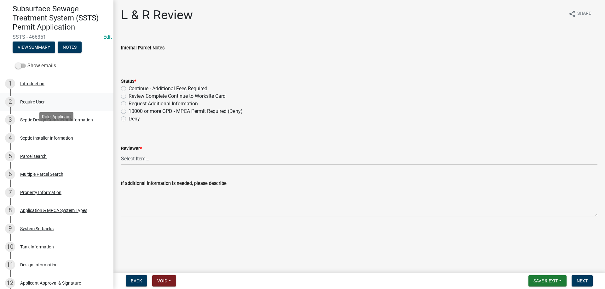
scroll to position [64, 0]
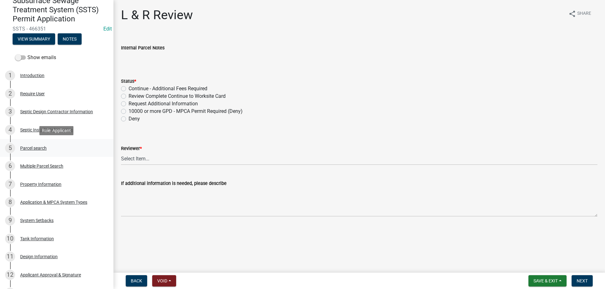
click at [37, 149] on div "Parcel search" at bounding box center [33, 148] width 26 height 4
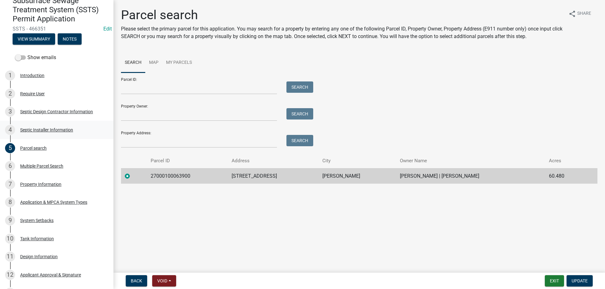
click at [42, 130] on div "Septic Installer Information" at bounding box center [46, 130] width 53 height 4
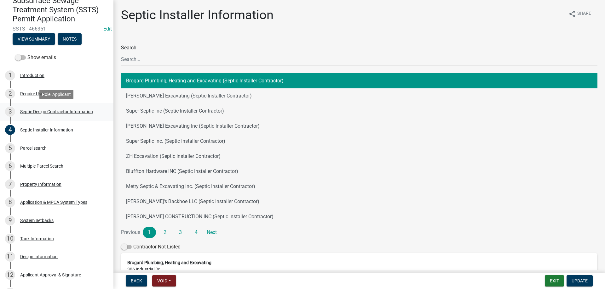
click at [42, 110] on div "Septic Design Contractor Information" at bounding box center [56, 112] width 73 height 4
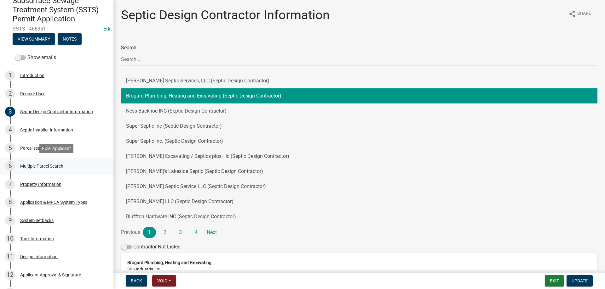
click at [31, 168] on div "Multiple Parcel Search" at bounding box center [41, 166] width 43 height 4
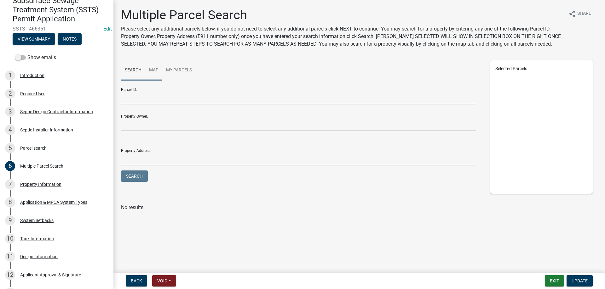
click at [154, 71] on link "Map" at bounding box center [153, 70] width 17 height 20
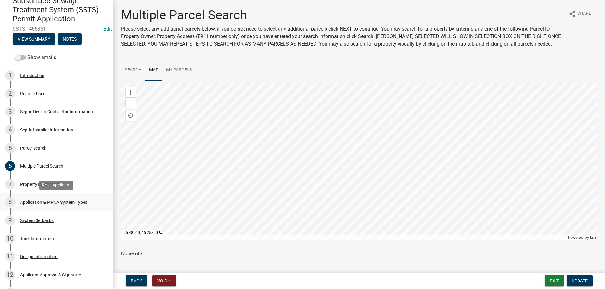
click at [31, 203] on div "Application & MPCA System Types" at bounding box center [53, 202] width 67 height 4
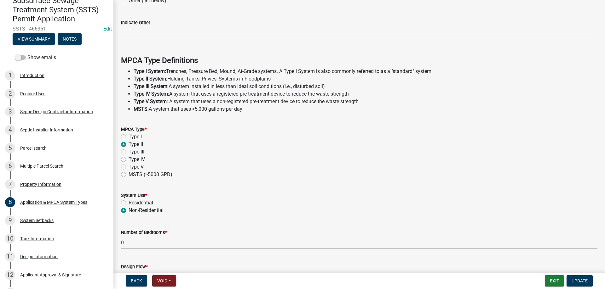
scroll to position [179, 0]
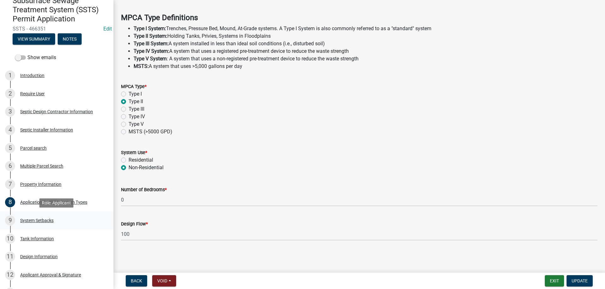
click at [29, 222] on div "System Setbacks" at bounding box center [36, 221] width 33 height 4
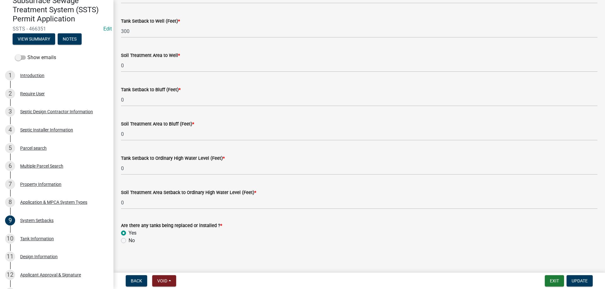
scroll to position [387, 0]
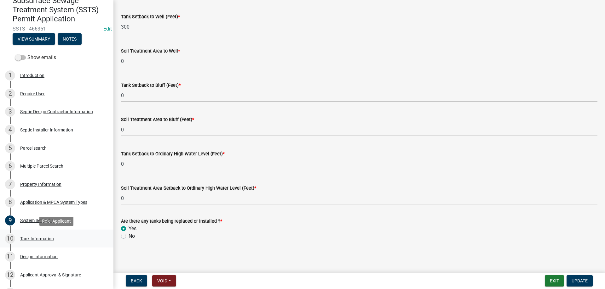
click at [42, 240] on div "Tank Information" at bounding box center [37, 239] width 34 height 4
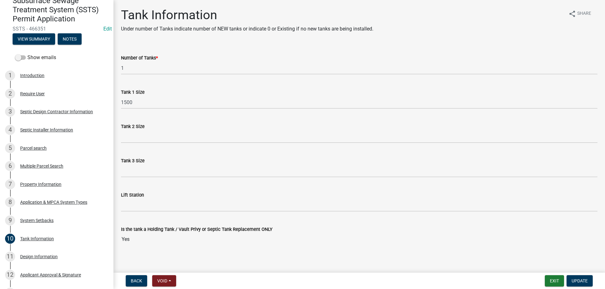
scroll to position [5, 0]
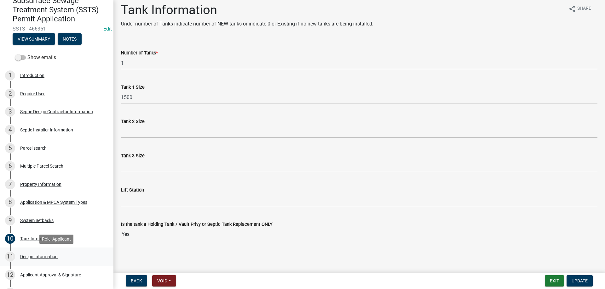
click at [36, 257] on div "Design Information" at bounding box center [38, 257] width 37 height 4
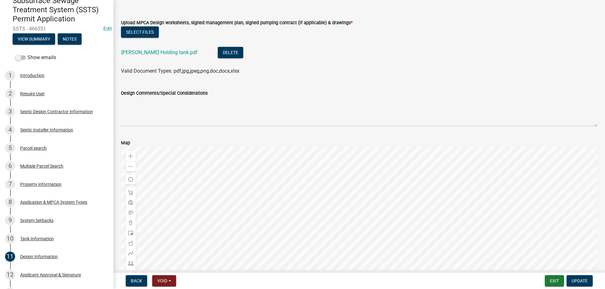
scroll to position [36, 0]
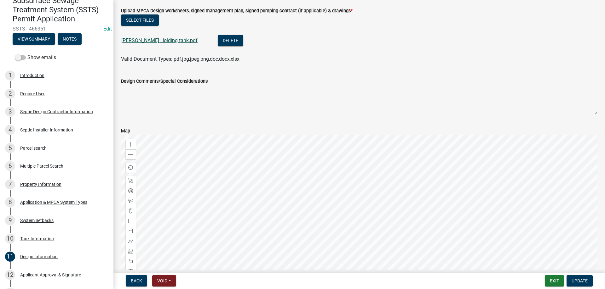
click at [156, 41] on link "[PERSON_NAME] Holding tank.pdf" at bounding box center [159, 40] width 76 height 6
click at [551, 282] on button "Exit" at bounding box center [553, 281] width 19 height 11
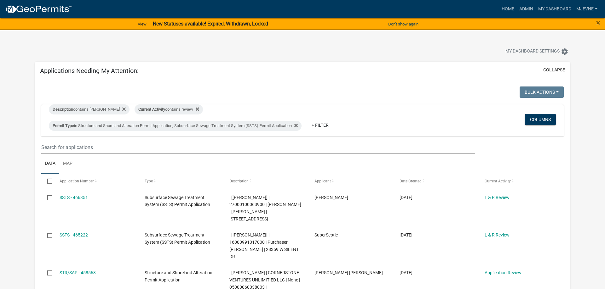
click at [256, 42] on div "My Dashboard Settings settings" at bounding box center [302, 44] width 544 height 29
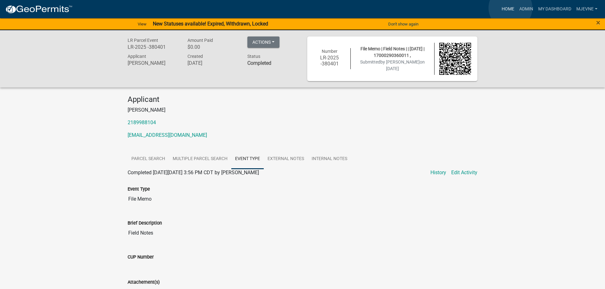
click at [510, 8] on link "Home" at bounding box center [508, 9] width 18 height 12
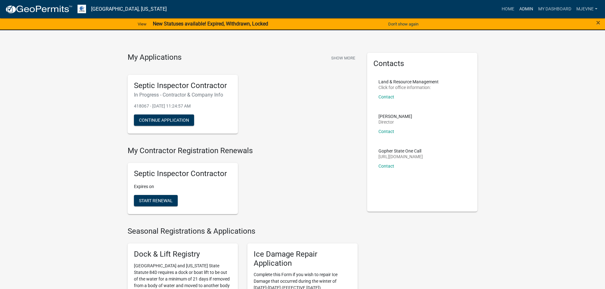
click at [526, 10] on link "Admin" at bounding box center [525, 9] width 19 height 12
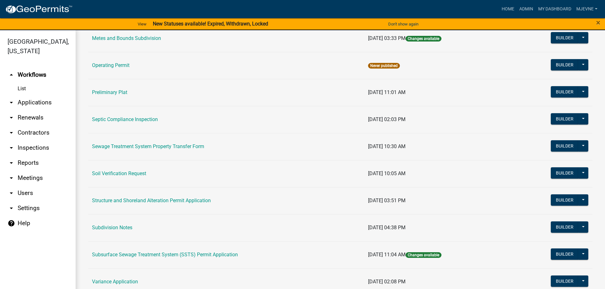
scroll to position [287, 0]
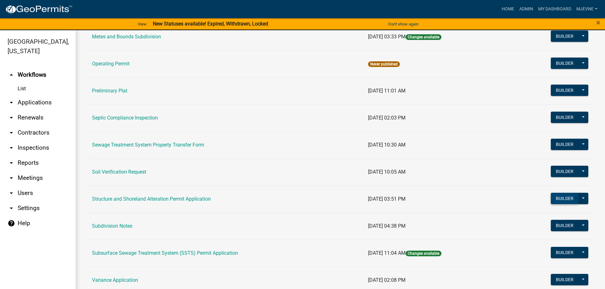
click at [565, 198] on button "Builder" at bounding box center [564, 198] width 28 height 11
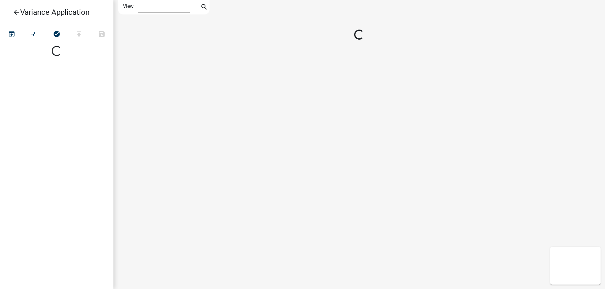
select select "1"
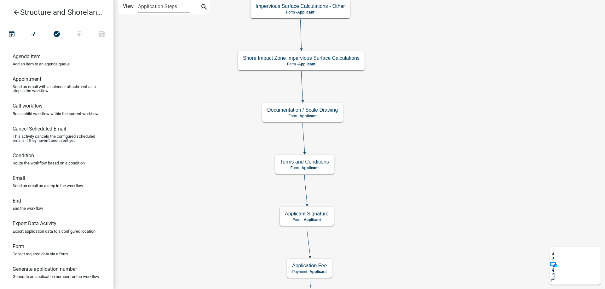
click at [407, 170] on div "Start Start - Applicant Require User Require user Parcel search Parcel search -…" at bounding box center [358, 144] width 491 height 289
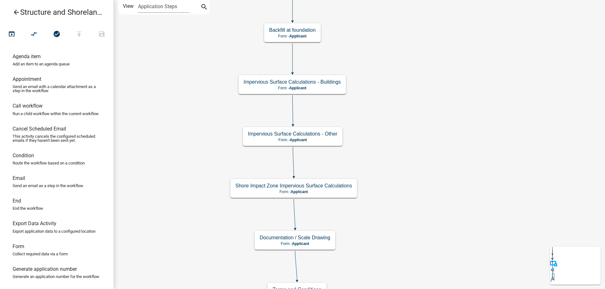
click at [426, 204] on div "Start Start - Applicant Require User Require user Parcel search Parcel search -…" at bounding box center [358, 144] width 491 height 289
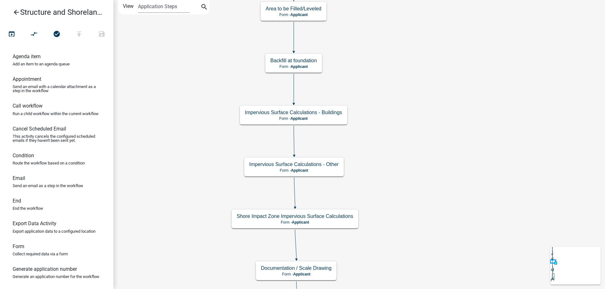
click at [432, 213] on div "Start Start - Applicant Require User Require user Parcel search Parcel search -…" at bounding box center [358, 144] width 491 height 289
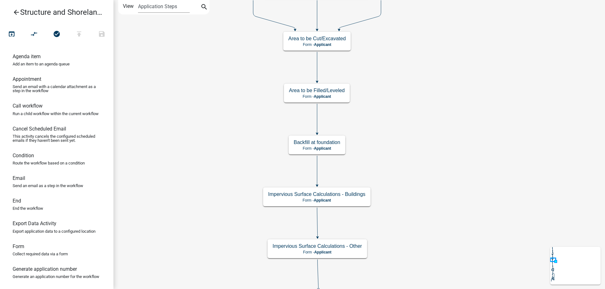
click at [417, 79] on div "Start Start - Applicant Require User Require user Parcel search Parcel search -…" at bounding box center [358, 144] width 491 height 289
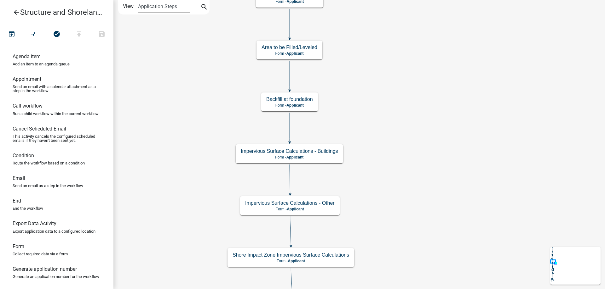
click at [201, 254] on div "Start Start - Applicant Require User Require user Parcel search Parcel search -…" at bounding box center [358, 144] width 491 height 289
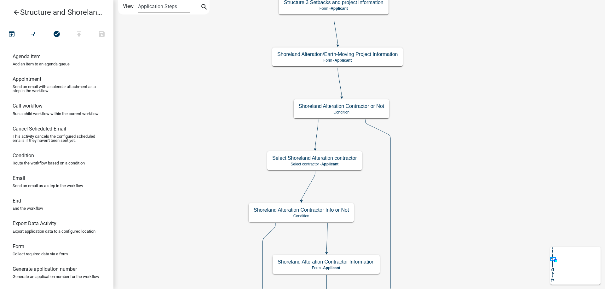
click at [214, 286] on div "Start Start - Applicant Require User Require user Parcel search Parcel search -…" at bounding box center [358, 144] width 491 height 289
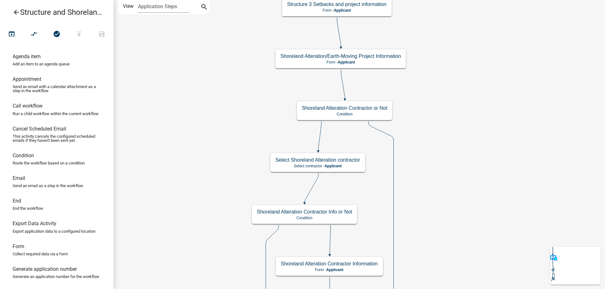
click at [189, 245] on div "Start Start - Applicant Require User Require user Parcel search Parcel search -…" at bounding box center [358, 144] width 491 height 289
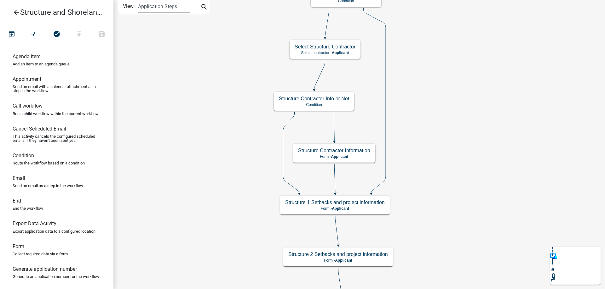
click at [208, 213] on div "Start Start - Applicant Require User Require user Parcel search Parcel search -…" at bounding box center [358, 144] width 491 height 289
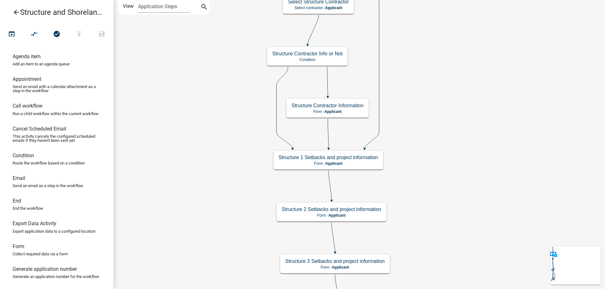
click at [452, 170] on div "Start Start - Applicant Require User Require user Parcel search Parcel search -…" at bounding box center [358, 144] width 491 height 289
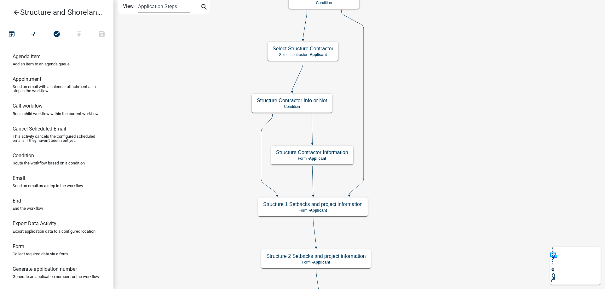
click at [443, 147] on div "Start Start - Applicant Require User Require user Parcel search Parcel search -…" at bounding box center [358, 144] width 491 height 289
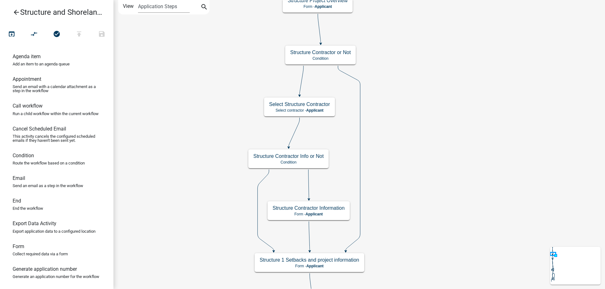
click at [442, 134] on div "Start Start - Applicant Require User Require user Parcel search Parcel search -…" at bounding box center [358, 144] width 491 height 289
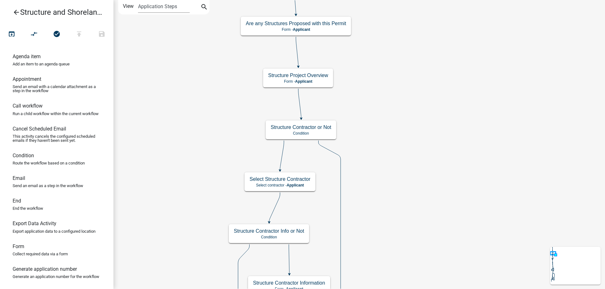
click at [414, 177] on div "Start Start - Applicant Require User Require user Parcel search Parcel search -…" at bounding box center [358, 144] width 491 height 289
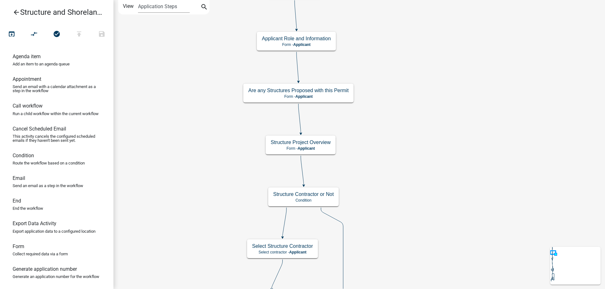
click at [418, 155] on div "Start Start - Applicant Require User Require user Parcel search Parcel search -…" at bounding box center [358, 144] width 491 height 289
click at [322, 146] on g "Structure Project Overview Form - Applicant" at bounding box center [300, 145] width 70 height 18
click at [322, 146] on p "Form - Applicant" at bounding box center [300, 148] width 60 height 4
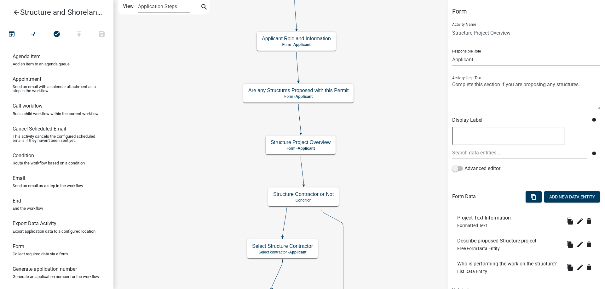
scroll to position [31, 0]
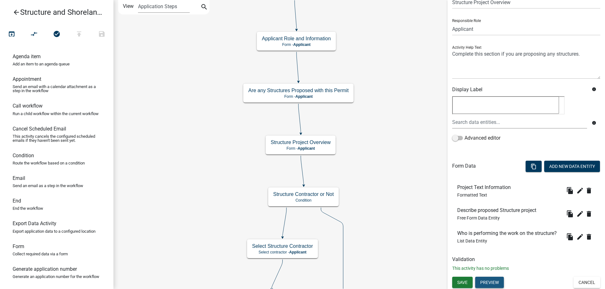
click at [494, 282] on button "Preview" at bounding box center [489, 282] width 29 height 11
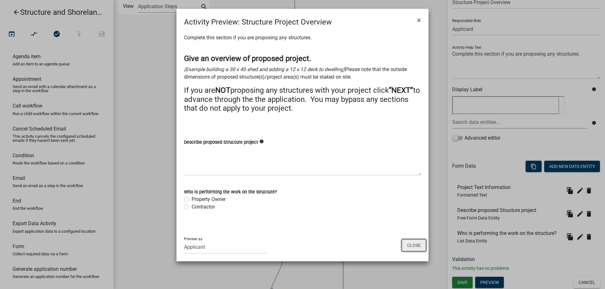
click at [412, 249] on button "Close" at bounding box center [413, 246] width 24 height 12
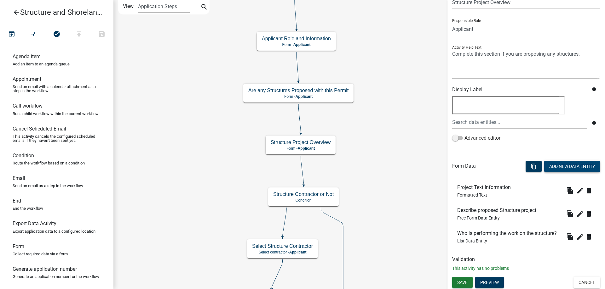
click at [571, 165] on button "Add New Data Entity" at bounding box center [572, 166] width 56 height 11
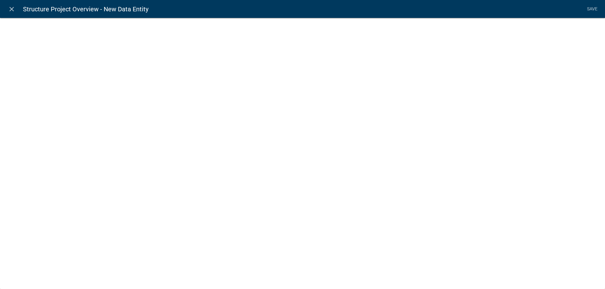
select select
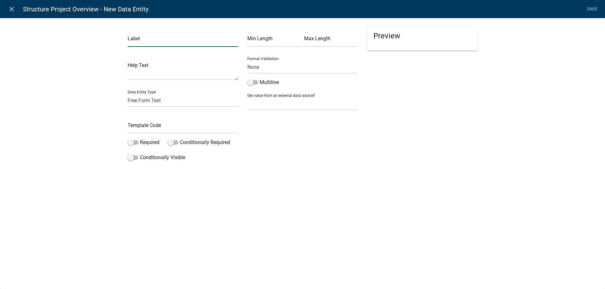
click at [168, 43] on input "text" at bounding box center [183, 40] width 110 height 13
type input "Project Area Staked Text"
click at [145, 75] on textarea at bounding box center [183, 71] width 110 height 20
click at [128, 94] on select "Free Form Text Document Display Entity Value Fee Numeric Data Date Map Sketch D…" at bounding box center [183, 100] width 110 height 13
select select "rich-text"
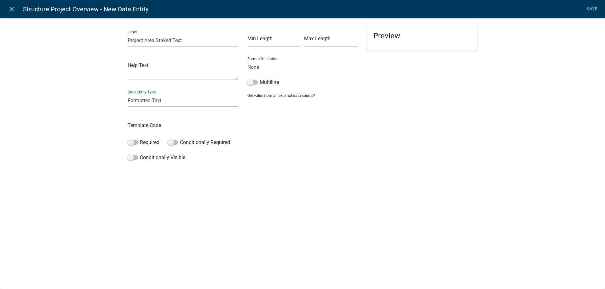
click option "Formatted Text" at bounding box center [0, 0] width 0 height 0
select select "rich-text"
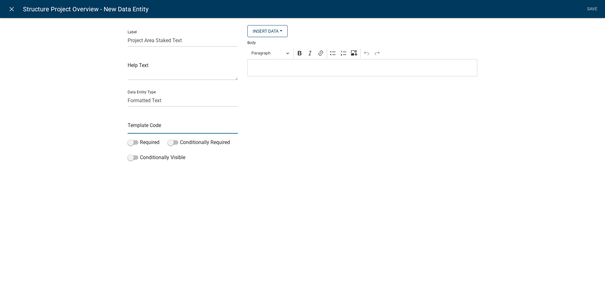
click at [147, 129] on input "text" at bounding box center [183, 127] width 110 height 13
type input "ProjectAreaText"
click at [269, 68] on p "Editor editing area: main. Press Alt+0 for help." at bounding box center [362, 68] width 223 height 8
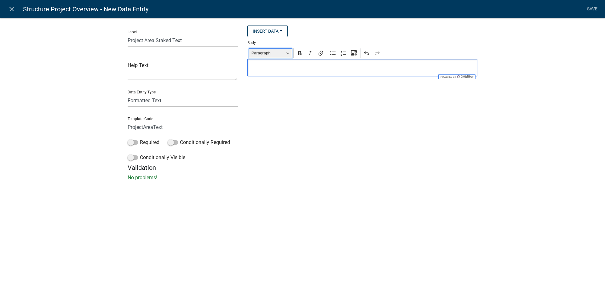
click at [288, 54] on button "Paragraph" at bounding box center [269, 53] width 43 height 10
click at [301, 54] on icon "Editor toolbar" at bounding box center [300, 53] width 4 height 4
click at [286, 55] on button "Paragraph" at bounding box center [269, 53] width 43 height 10
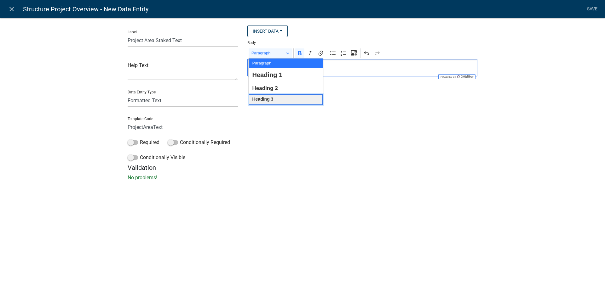
click at [264, 101] on span "Heading 3" at bounding box center [262, 99] width 21 height 8
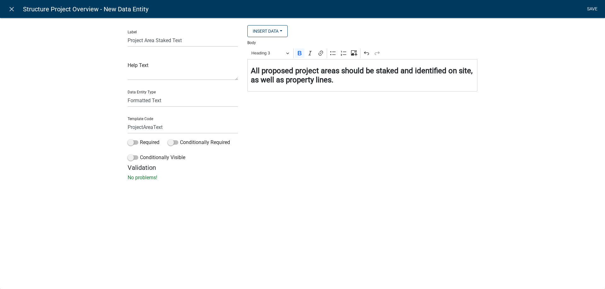
click at [594, 8] on link "Save" at bounding box center [592, 9] width 16 height 12
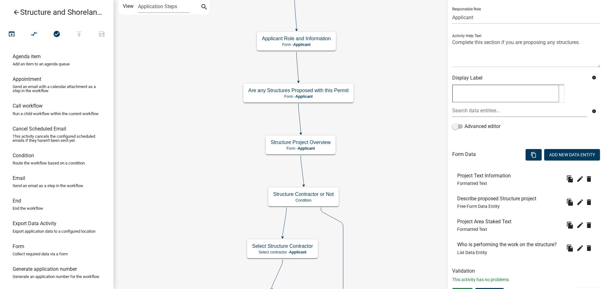
scroll to position [54, 0]
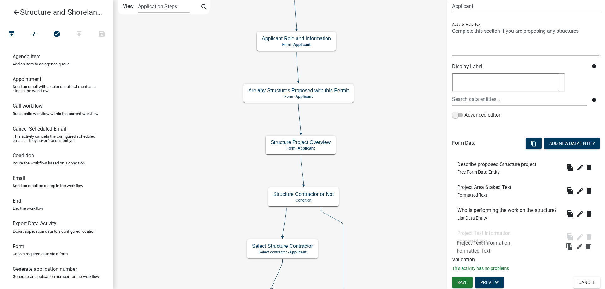
drag, startPoint x: 475, startPoint y: 165, endPoint x: 475, endPoint y: 247, distance: 81.9
click at [475, 247] on li "Project Text Information Formatted Text file_copy edit delete" at bounding box center [526, 236] width 148 height 23
click at [493, 283] on button "Preview" at bounding box center [489, 282] width 29 height 11
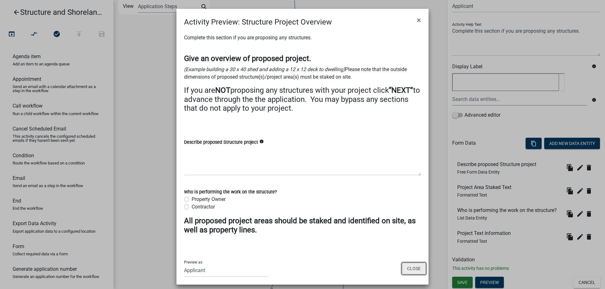
click at [409, 269] on button "Close" at bounding box center [413, 269] width 24 height 12
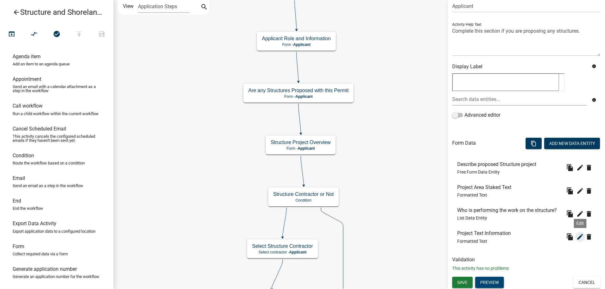
click at [582, 236] on icon "edit" at bounding box center [580, 237] width 8 height 8
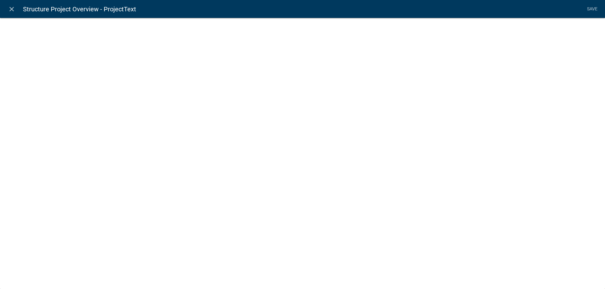
select select "rich-text"
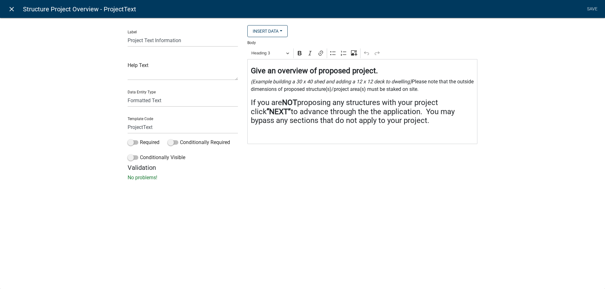
click at [12, 9] on icon "close" at bounding box center [12, 9] width 8 height 8
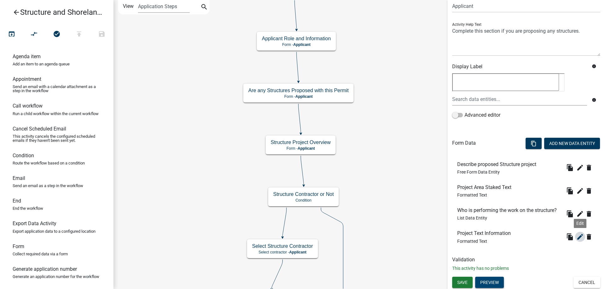
click at [578, 236] on icon "edit" at bounding box center [580, 237] width 8 height 8
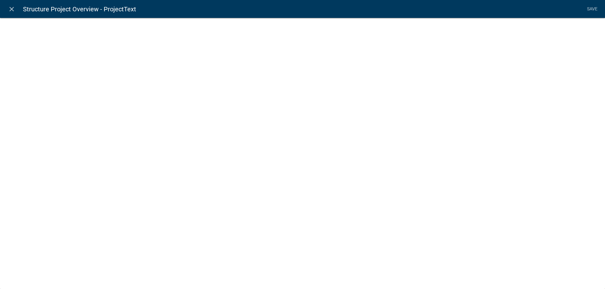
select select "rich-text"
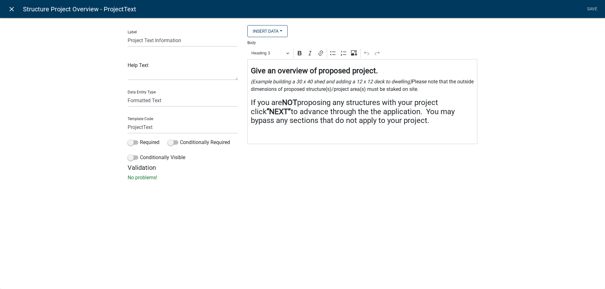
click at [12, 8] on icon "close" at bounding box center [12, 9] width 8 height 8
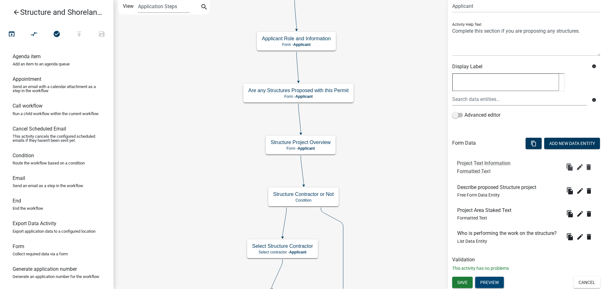
drag, startPoint x: 475, startPoint y: 237, endPoint x: 475, endPoint y: 166, distance: 71.2
click at [475, 166] on div "Project Text Information Formatted Text" at bounding box center [485, 168] width 56 height 13
click at [580, 214] on icon "edit" at bounding box center [580, 214] width 8 height 8
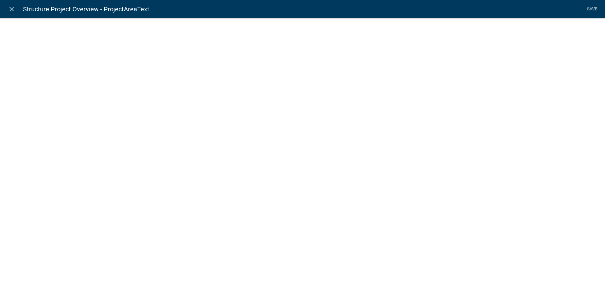
select select "rich-text"
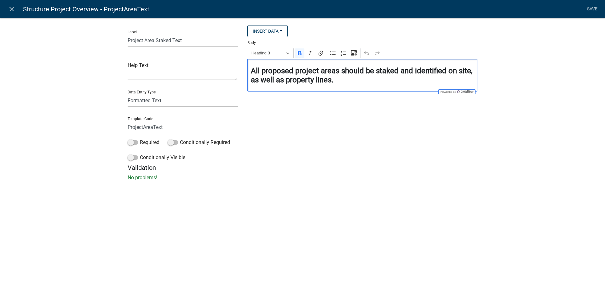
drag, startPoint x: 251, startPoint y: 71, endPoint x: 371, endPoint y: 86, distance: 121.6
click at [371, 86] on div "All proposed project areas should be staked and identified on site, as well as …" at bounding box center [362, 75] width 230 height 32
click at [596, 6] on link "Save" at bounding box center [592, 9] width 16 height 12
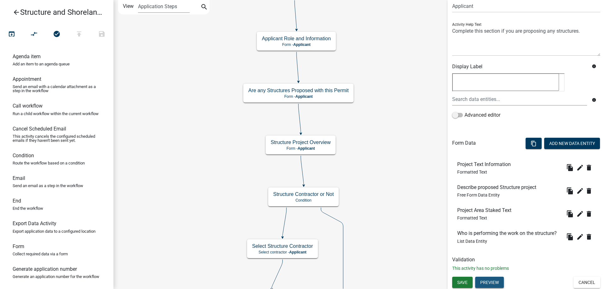
click at [491, 282] on button "Preview" at bounding box center [489, 282] width 29 height 11
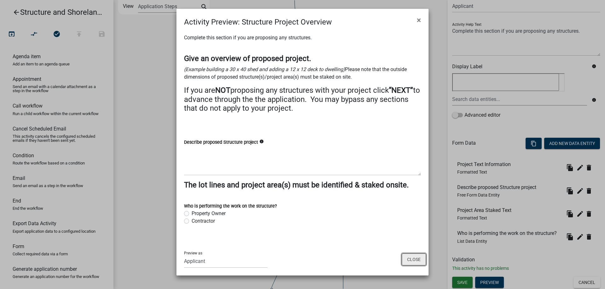
click at [409, 266] on button "Close" at bounding box center [413, 260] width 24 height 12
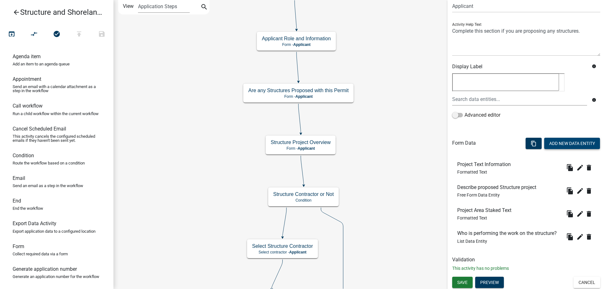
click at [564, 143] on button "Add New Data Entity" at bounding box center [572, 143] width 56 height 11
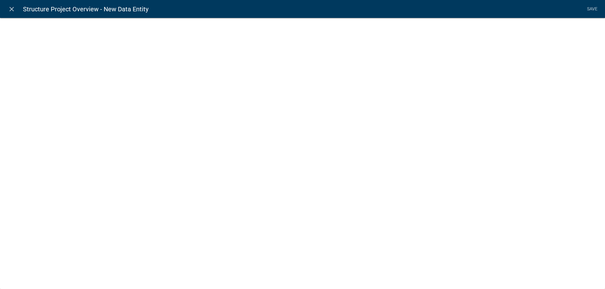
select select
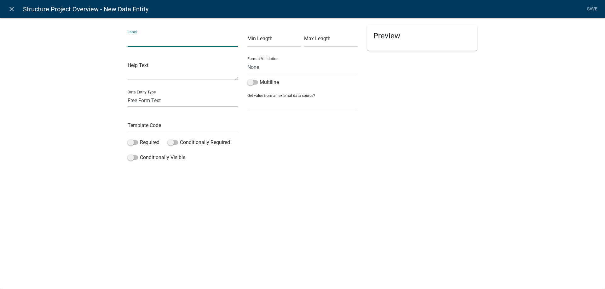
click at [152, 42] on input "text" at bounding box center [183, 40] width 110 height 13
type input "Applicant Agreement to Lot lines and Project Areas"
click at [128, 94] on select "Free Form Text Document Display Entity Value Fee Numeric Data Date Map Sketch D…" at bounding box center [183, 100] width 110 height 13
select select "list-data"
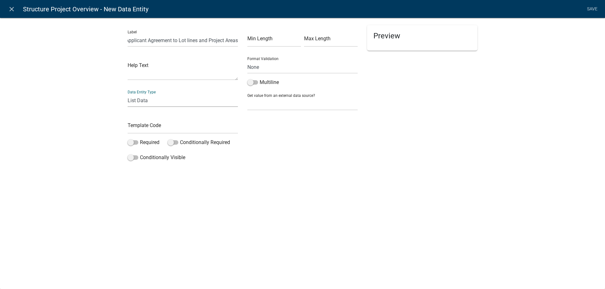
click option "List Data" at bounding box center [0, 0] width 0 height 0
select select "list-data"
select select
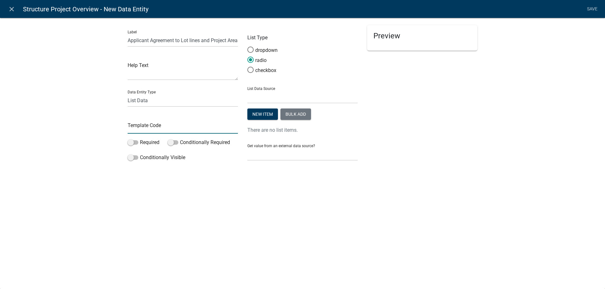
click at [139, 132] on input "text" at bounding box center [183, 127] width 110 height 13
type input "ApplicantAgreementLotlinesProjectStaked"
click at [251, 70] on span at bounding box center [250, 70] width 13 height 14
click at [247, 67] on input "checkbox" at bounding box center [247, 67] width 0 height 0
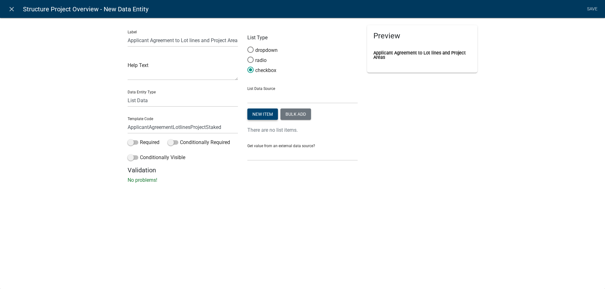
click at [260, 115] on button "New item" at bounding box center [262, 114] width 31 height 11
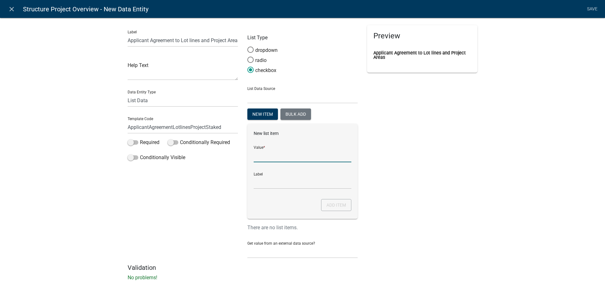
click at [267, 157] on input "List Data Source" at bounding box center [302, 156] width 98 height 13
type input "I acknowledge the the Lot lines and project area(s) have been identifed and sta…"
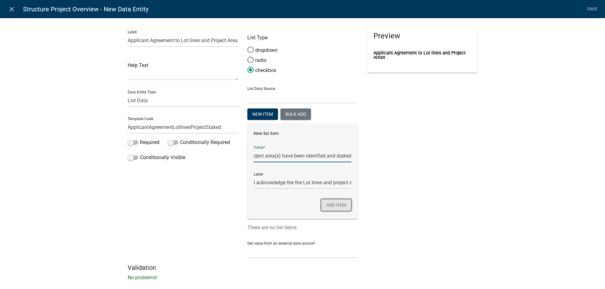
click at [334, 208] on button "Add item" at bounding box center [336, 205] width 30 height 12
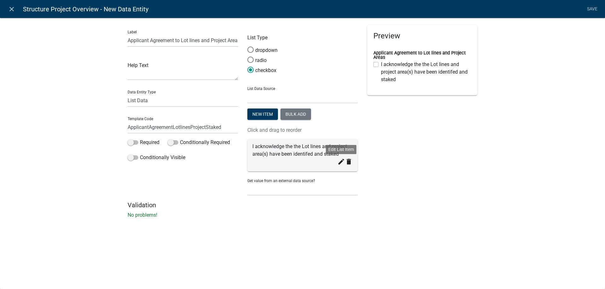
click at [339, 162] on icon "create" at bounding box center [341, 162] width 8 height 8
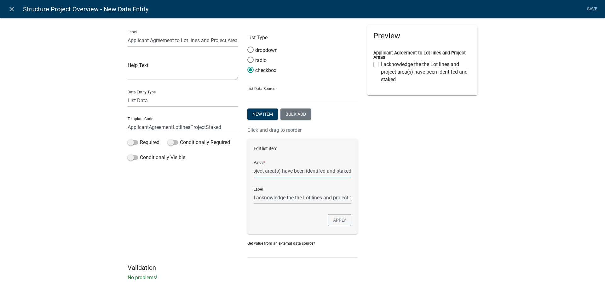
click at [285, 172] on input "I acknowledge the the Lot lines and project area(s) have been identifed and sta…" at bounding box center [302, 171] width 98 height 13
click at [287, 170] on input "I acknowledge the the Lot lines and project area(s) have been identifed and sta…" at bounding box center [302, 171] width 98 height 13
type input "I acknowledge that the the Lot lines and project area(s) have been identifed an…"
checkbox input "false"
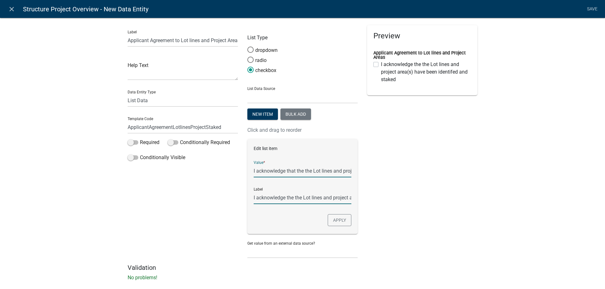
type input "I acknowledge that the the Lot lines and project area(s) have been identifed an…"
click at [342, 222] on button "Apply" at bounding box center [339, 220] width 24 height 12
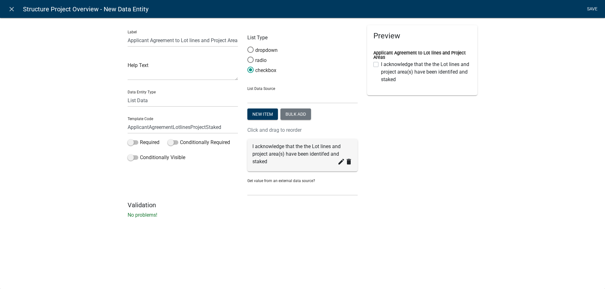
click at [591, 7] on link "Save" at bounding box center [592, 9] width 16 height 12
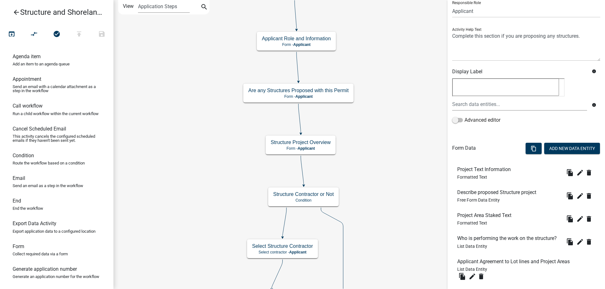
scroll to position [87, 0]
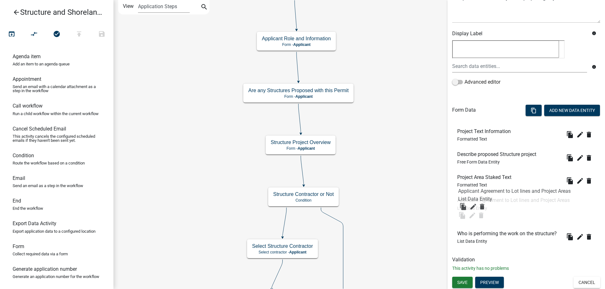
drag, startPoint x: 482, startPoint y: 225, endPoint x: 483, endPoint y: 193, distance: 32.8
click at [483, 193] on li "Applicant Agreement to Lot lines and Project Areas List Data Entity file_copy e…" at bounding box center [526, 208] width 148 height 33
click at [464, 284] on span "Save" at bounding box center [462, 282] width 10 height 5
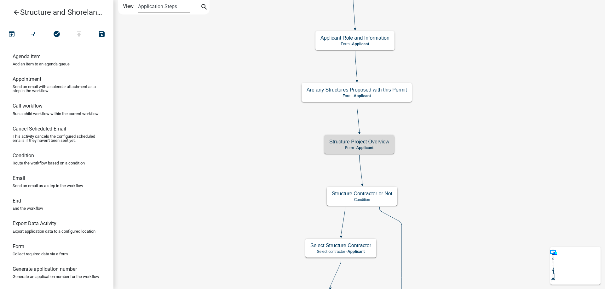
scroll to position [0, 0]
click at [382, 146] on p "Form - Applicant" at bounding box center [359, 148] width 60 height 4
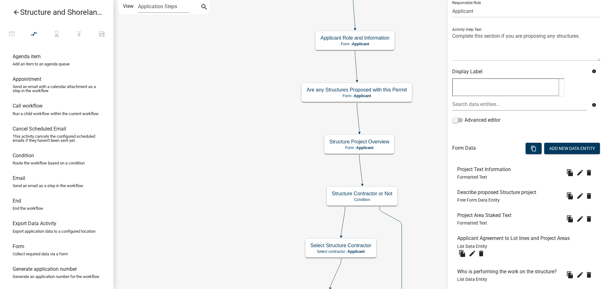
scroll to position [87, 0]
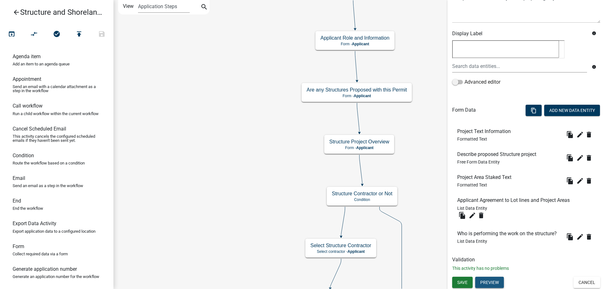
click at [490, 284] on button "Preview" at bounding box center [489, 282] width 29 height 11
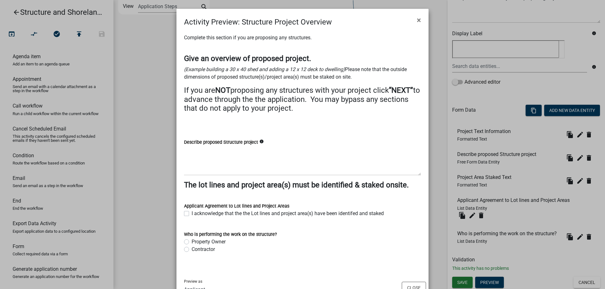
scroll to position [33, 0]
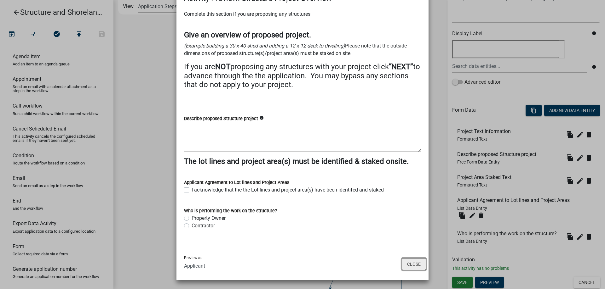
click at [411, 264] on button "Close" at bounding box center [413, 265] width 24 height 12
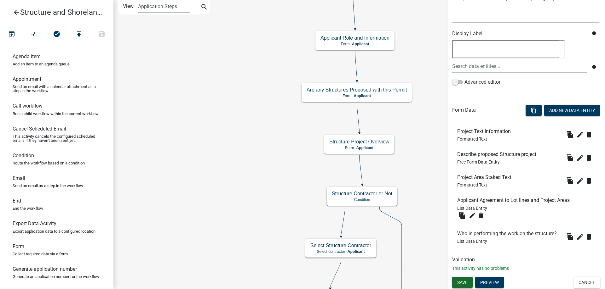
click at [466, 281] on span "Save" at bounding box center [462, 282] width 10 height 5
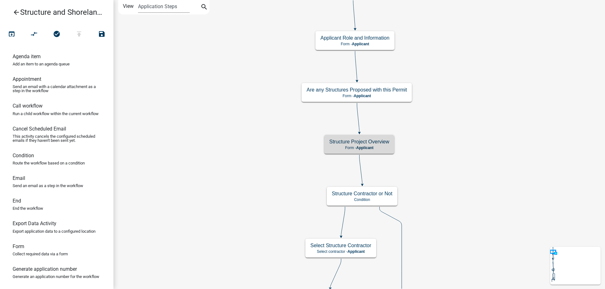
scroll to position [0, 0]
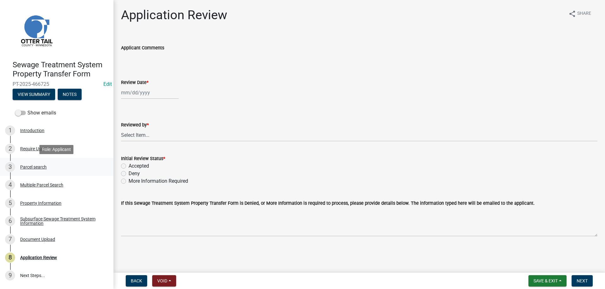
click at [27, 167] on div "Parcel search" at bounding box center [33, 167] width 26 height 4
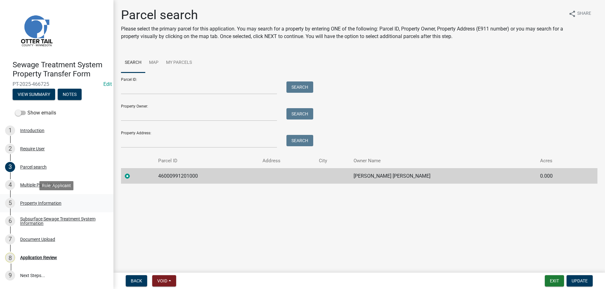
click at [30, 202] on div "Property Information" at bounding box center [40, 203] width 41 height 4
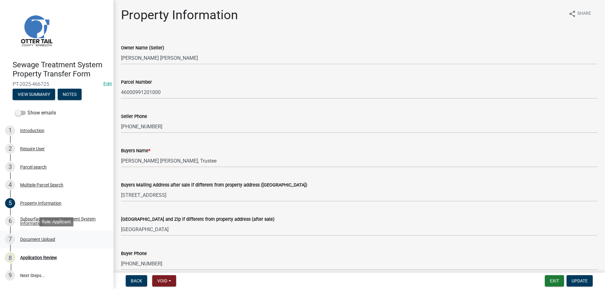
click at [31, 240] on div "Document Upload" at bounding box center [37, 239] width 35 height 4
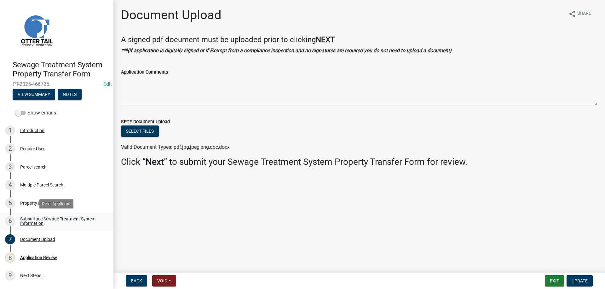
click at [30, 223] on div "Subsurface Sewage Treatment System Information" at bounding box center [61, 221] width 83 height 9
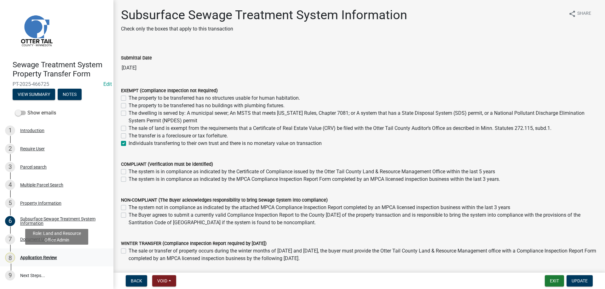
click at [29, 259] on div "Application Review" at bounding box center [38, 258] width 37 height 4
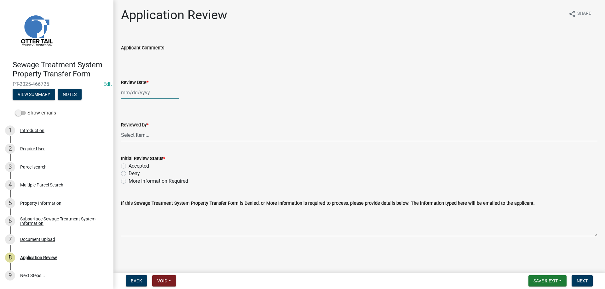
click at [131, 91] on input "Review Date *" at bounding box center [150, 92] width 58 height 13
select select "8"
select select "2025"
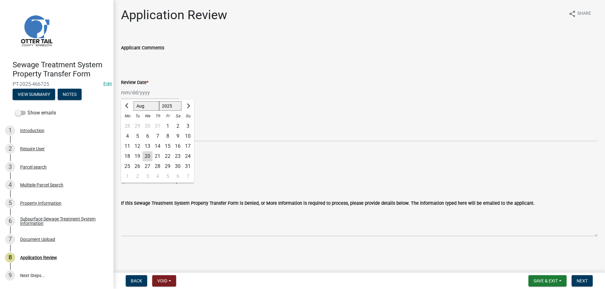
click at [149, 156] on div "20" at bounding box center [147, 156] width 10 height 10
type input "08/20/2025"
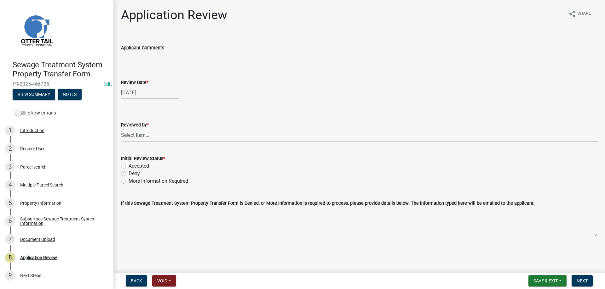
click at [121, 129] on select "Select Item... Alexis Newark Amy Busko Andrea Perales Brittany Tollefson Christ…" at bounding box center [359, 135] width 476 height 13
click option "[PERSON_NAME]" at bounding box center [0, 0] width 0 height 0
select select "b4c12476-3918-4c31-b34d-126d47b866fd"
click at [128, 167] on label "Accepted" at bounding box center [138, 166] width 20 height 8
click at [128, 167] on input "Accepted" at bounding box center [130, 164] width 4 height 4
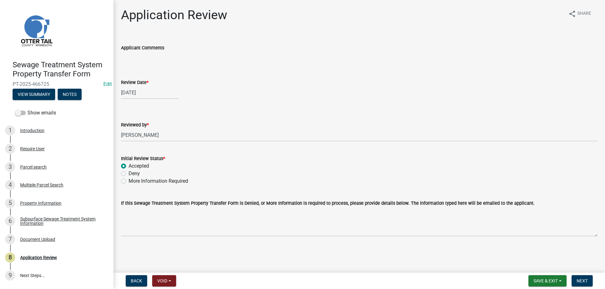
radio input "true"
click at [584, 280] on span "Next" at bounding box center [581, 281] width 11 height 5
click at [29, 166] on div "Parcel search" at bounding box center [33, 167] width 26 height 4
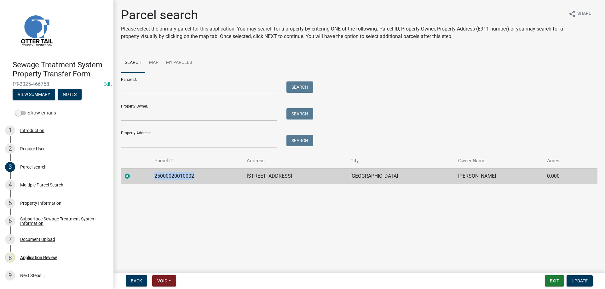
drag, startPoint x: 197, startPoint y: 177, endPoint x: 155, endPoint y: 176, distance: 41.9
click at [155, 176] on td "25000020010002" at bounding box center [197, 175] width 92 height 15
copy td "25000020010002"
click at [30, 185] on div "Multiple Parcel Search" at bounding box center [41, 185] width 43 height 4
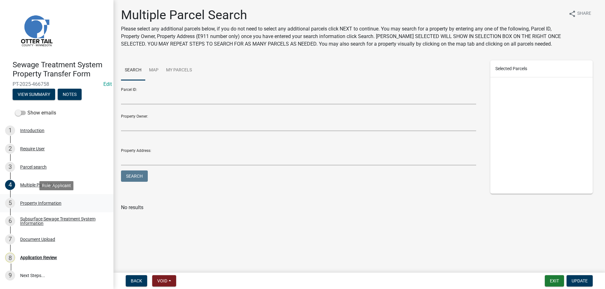
click at [34, 204] on div "Property Information" at bounding box center [40, 203] width 41 height 4
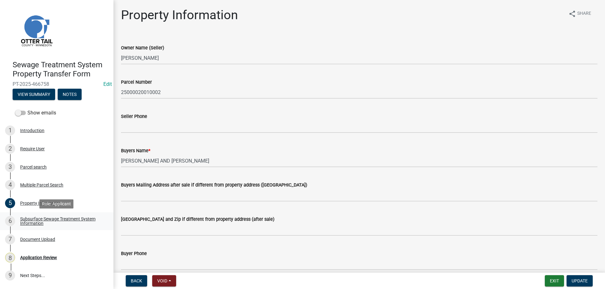
click at [28, 221] on div "Subsurface Sewage Treatment System Information" at bounding box center [61, 221] width 83 height 9
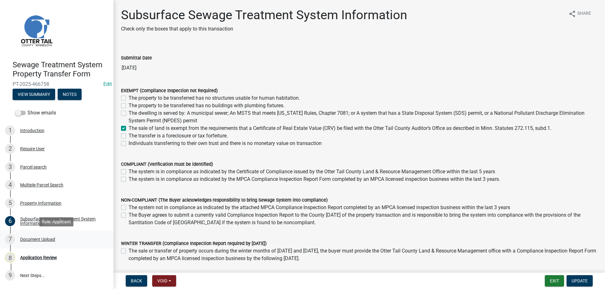
click at [26, 240] on div "Document Upload" at bounding box center [37, 239] width 35 height 4
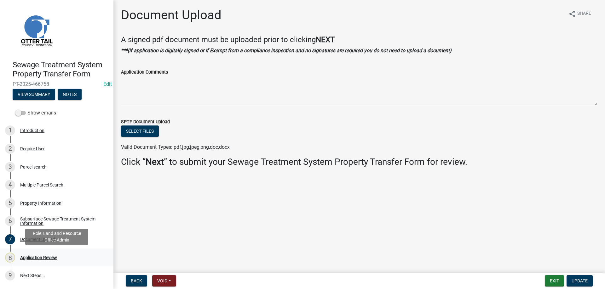
click at [31, 258] on div "Application Review" at bounding box center [38, 258] width 37 height 4
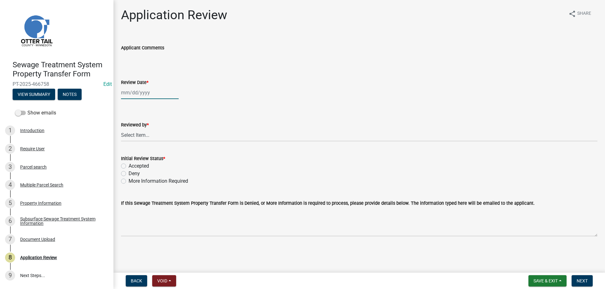
click at [133, 95] on input "Review Date *" at bounding box center [150, 92] width 58 height 13
select select "8"
select select "2025"
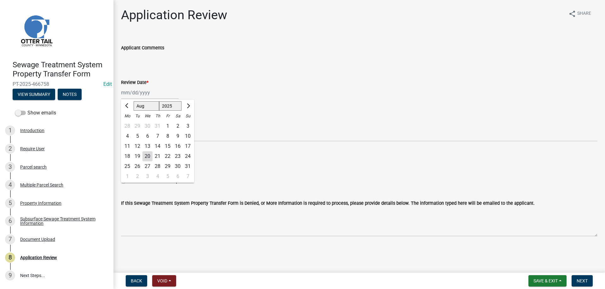
click at [148, 157] on div "20" at bounding box center [147, 156] width 10 height 10
type input "08/20/2025"
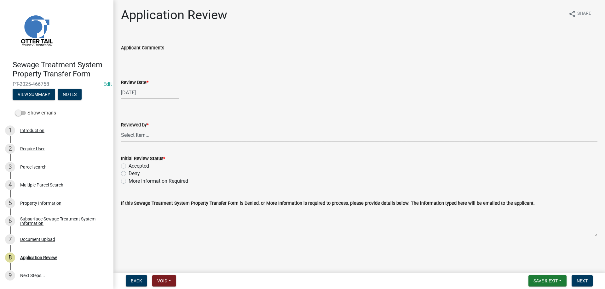
click at [121, 129] on select "Select Item... Alexis Newark Amy Busko Andrea Perales Brittany Tollefson Christ…" at bounding box center [359, 135] width 476 height 13
click option "Michelle Jevne" at bounding box center [0, 0] width 0 height 0
select select "b4c12476-3918-4c31-b34d-126d47b866fd"
click at [128, 167] on label "Accepted" at bounding box center [138, 166] width 20 height 8
click at [128, 167] on input "Accepted" at bounding box center [130, 164] width 4 height 4
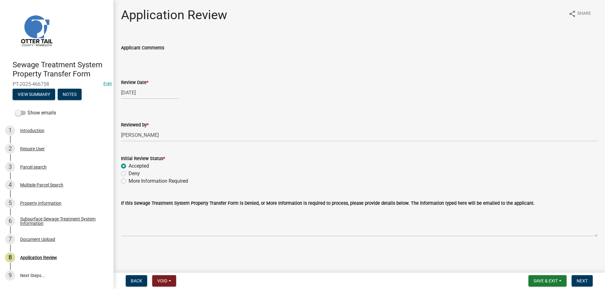
radio input "true"
click at [581, 284] on span "Next" at bounding box center [581, 281] width 11 height 5
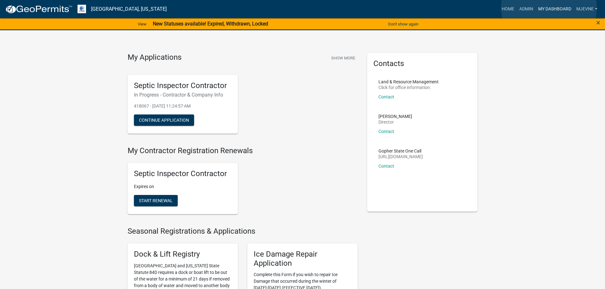
click at [549, 8] on link "My Dashboard" at bounding box center [554, 9] width 38 height 12
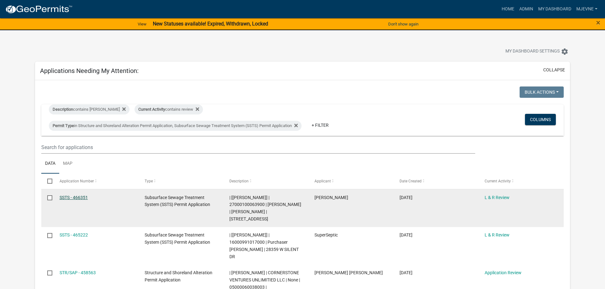
click at [77, 199] on link "SSTS - 466351" at bounding box center [74, 197] width 28 height 5
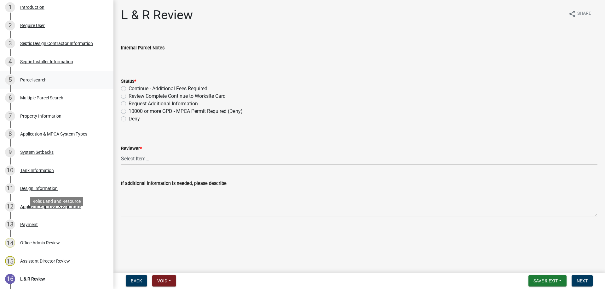
scroll to position [193, 0]
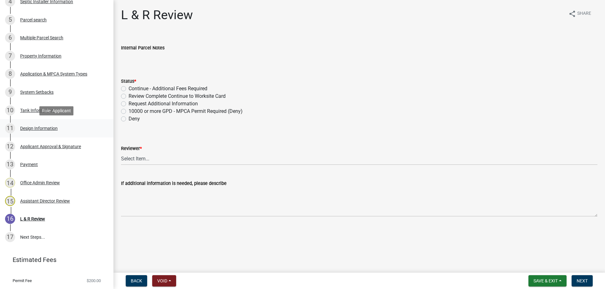
click at [43, 129] on div "Design Information" at bounding box center [38, 128] width 37 height 4
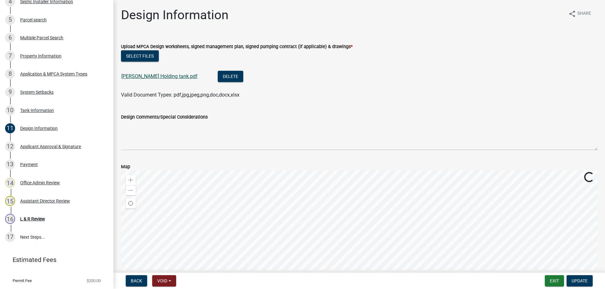
click at [156, 77] on link "Bergstrom Holding tank.pdf" at bounding box center [159, 76] width 76 height 6
click at [32, 147] on div "Applicant Approval & Signature" at bounding box center [50, 147] width 61 height 4
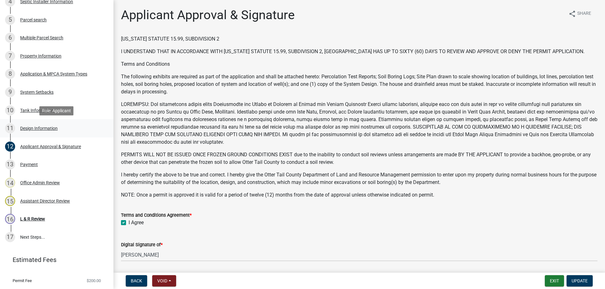
click at [37, 128] on div "Design Information" at bounding box center [38, 128] width 37 height 4
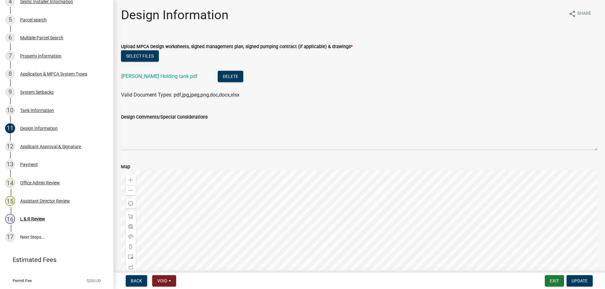
scroll to position [88, 0]
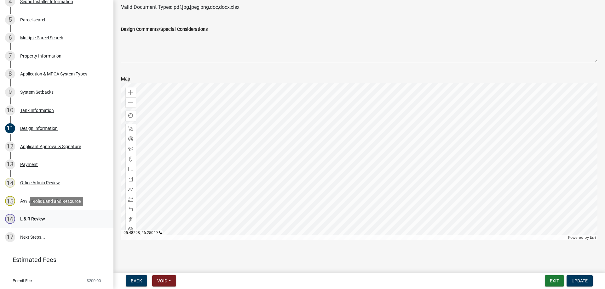
click at [38, 219] on div "L & R Review" at bounding box center [32, 219] width 25 height 4
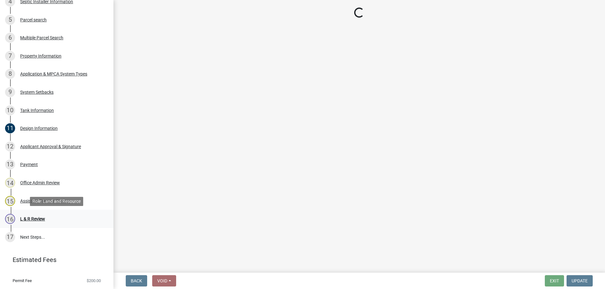
scroll to position [0, 0]
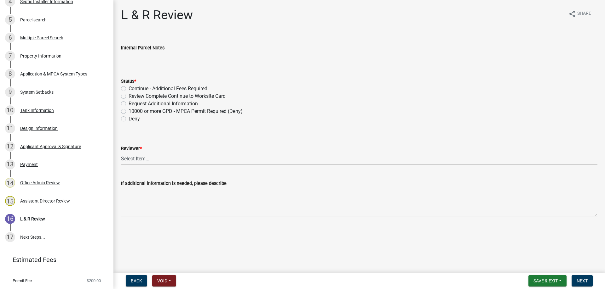
click at [128, 96] on label "Review Complete Continue to Worksite Card" at bounding box center [176, 97] width 97 height 8
click at [128, 96] on input "Review Complete Continue to Worksite Card" at bounding box center [130, 95] width 4 height 4
radio input "true"
click at [121, 152] on select "Select Item... Alexis Newark Andrea Perales Brittany Tollefson Elizabeth Plaste…" at bounding box center [359, 158] width 476 height 13
click option "Michelle Jevne" at bounding box center [0, 0] width 0 height 0
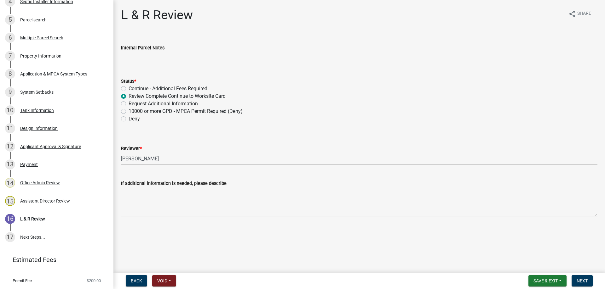
select select "34228cc3-780d-4331-b1d3-92b61ef2737b"
click at [580, 283] on span "Next" at bounding box center [581, 281] width 11 height 5
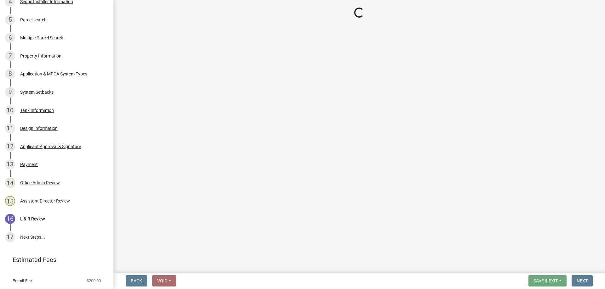
scroll to position [265, 0]
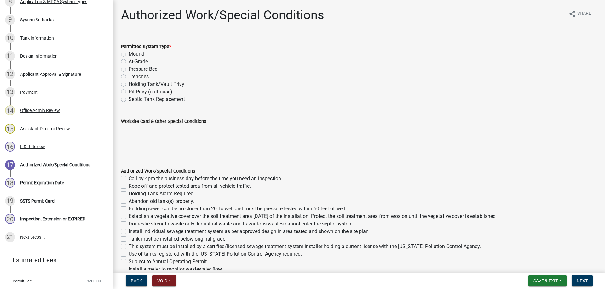
click at [128, 84] on label "Holding Tank/Vault Privy" at bounding box center [156, 85] width 56 height 8
click at [128, 84] on input "Holding Tank/Vault Privy" at bounding box center [130, 83] width 4 height 4
radio input "true"
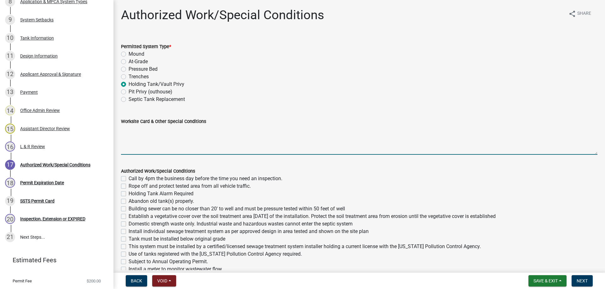
click at [123, 128] on textarea "Worksite Card & Other Special Conditions" at bounding box center [359, 140] width 476 height 30
click at [202, 140] on textarea "Installing a 1500 gallon holding tank to service bathroom in shop." at bounding box center [359, 140] width 476 height 30
click at [361, 136] on textarea "Installing a 1500 gallon holding tank with manual float alarm, to service bathr…" at bounding box center [359, 140] width 476 height 30
type textarea "Installing a 1500 gallon holding tank with manual float alarm, to service bathr…"
click at [128, 179] on label "Call by 4pm the business day before the time you need an inspection." at bounding box center [205, 179] width 154 height 8
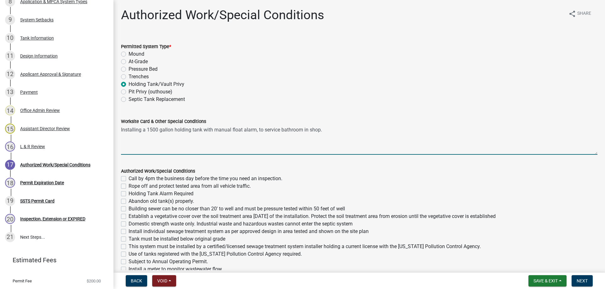
click at [128, 179] on input "Call by 4pm the business day before the time you need an inspection." at bounding box center [130, 177] width 4 height 4
checkbox input "true"
checkbox input "false"
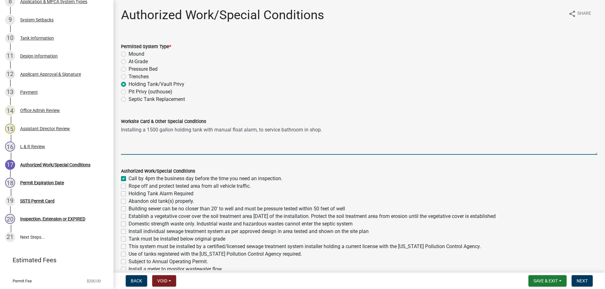
checkbox input "false"
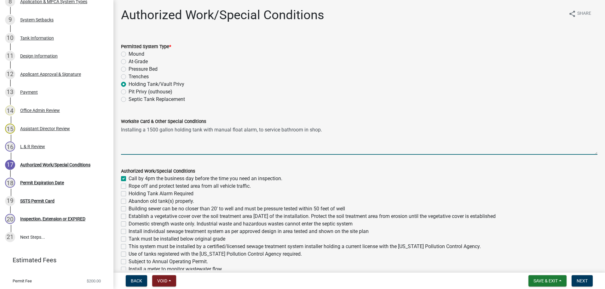
checkbox input "false"
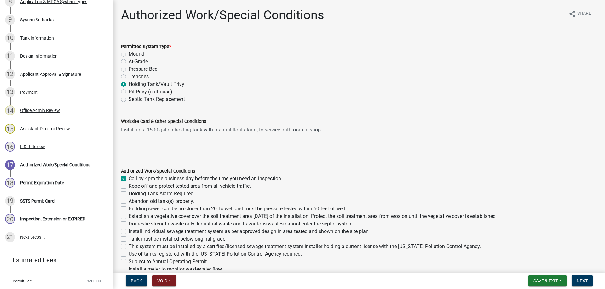
click at [128, 194] on label "Holding Tank Alarm Required" at bounding box center [160, 194] width 65 height 8
click at [128, 194] on input "Holding Tank Alarm Required" at bounding box center [130, 192] width 4 height 4
checkbox input "true"
checkbox input "false"
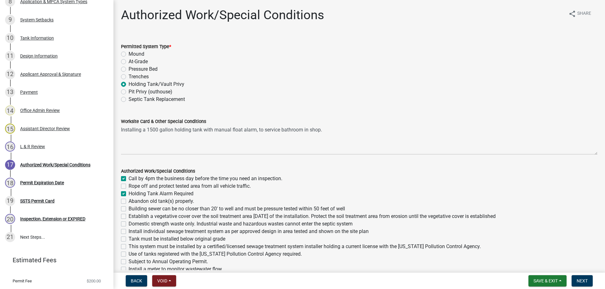
checkbox input "true"
checkbox input "false"
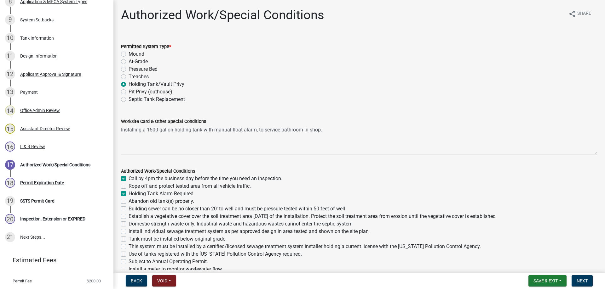
checkbox input "false"
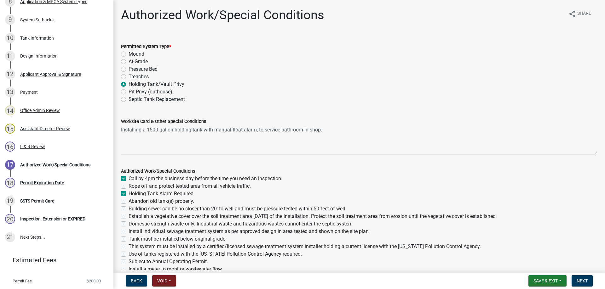
checkbox input "false"
click at [128, 224] on label "Domestic strength waste only. Industrial waste and hazardous wastes cannot ente…" at bounding box center [240, 224] width 224 height 8
click at [128, 224] on input "Domestic strength waste only. Industrial waste and hazardous wastes cannot ente…" at bounding box center [130, 222] width 4 height 4
checkbox input "true"
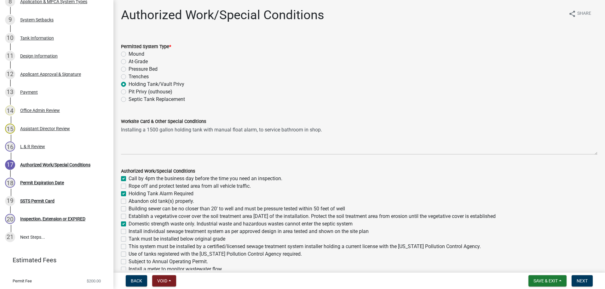
checkbox input "true"
checkbox input "false"
checkbox input "true"
checkbox input "false"
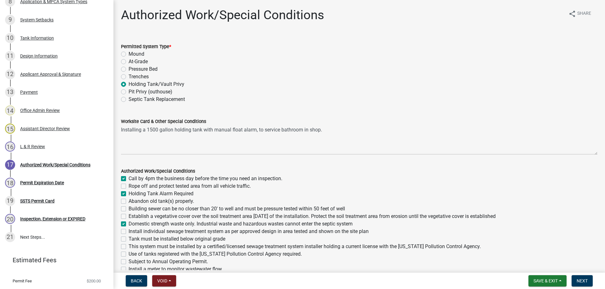
checkbox input "false"
checkbox input "true"
checkbox input "false"
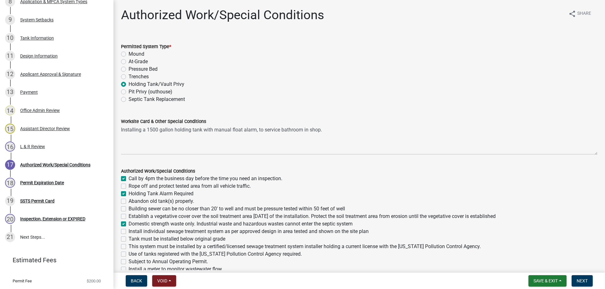
checkbox input "false"
click at [128, 241] on label "Tank must be installed below original grade" at bounding box center [176, 240] width 97 height 8
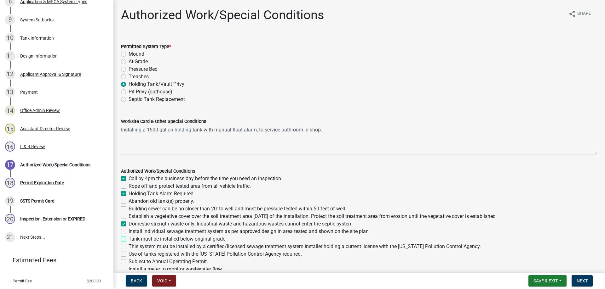
click at [128, 240] on input "Tank must be installed below original grade" at bounding box center [130, 238] width 4 height 4
checkbox input "true"
checkbox input "false"
checkbox input "true"
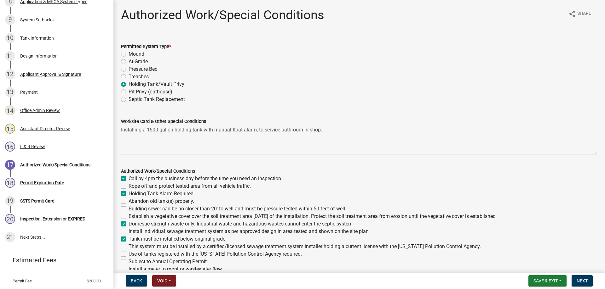
checkbox input "false"
checkbox input "true"
checkbox input "false"
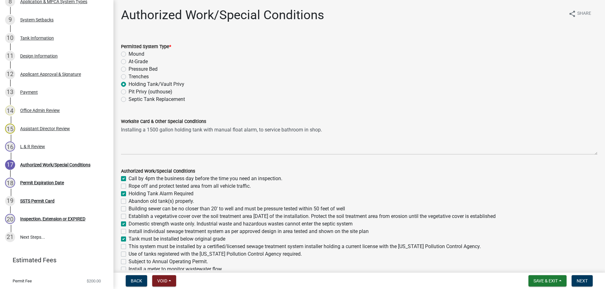
checkbox input "true"
checkbox input "false"
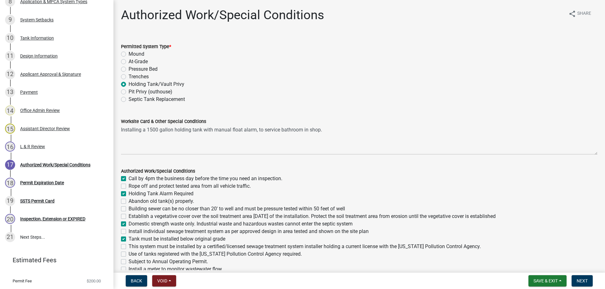
checkbox input "false"
click at [128, 245] on label "This system must be installed by a certified/licensed sewage treatment system i…" at bounding box center [304, 247] width 352 height 8
click at [128, 245] on input "This system must be installed by a certified/licensed sewage treatment system i…" at bounding box center [130, 245] width 4 height 4
checkbox input "true"
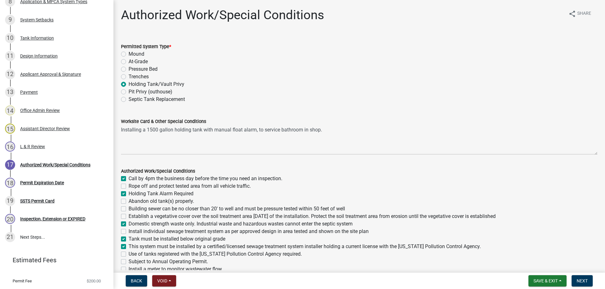
checkbox input "false"
checkbox input "true"
checkbox input "false"
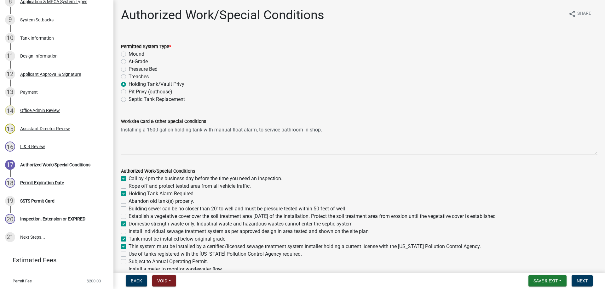
checkbox input "true"
checkbox input "false"
checkbox input "true"
checkbox input "false"
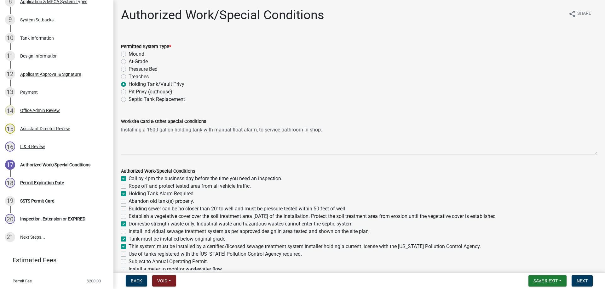
checkbox input "false"
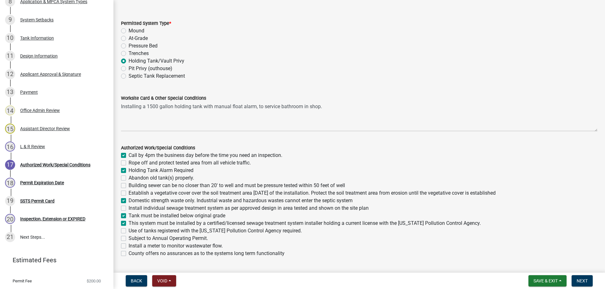
scroll to position [36, 0]
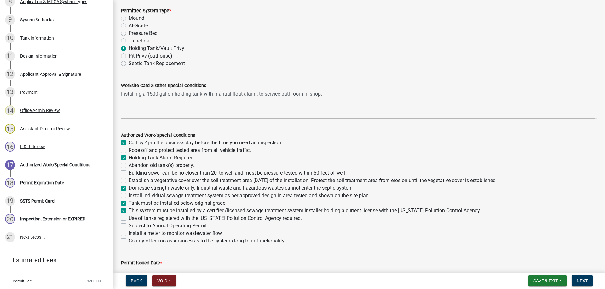
click at [128, 219] on label "Use of tanks registered with the Minnesota Pollution Control Agency required." at bounding box center [214, 219] width 173 height 8
click at [128, 219] on input "Use of tanks registered with the Minnesota Pollution Control Agency required." at bounding box center [130, 217] width 4 height 4
checkbox input "true"
checkbox input "false"
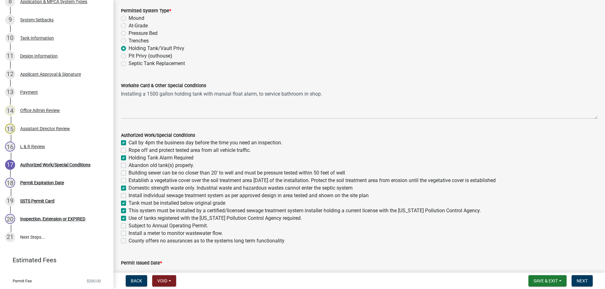
checkbox input "true"
checkbox input "false"
checkbox input "true"
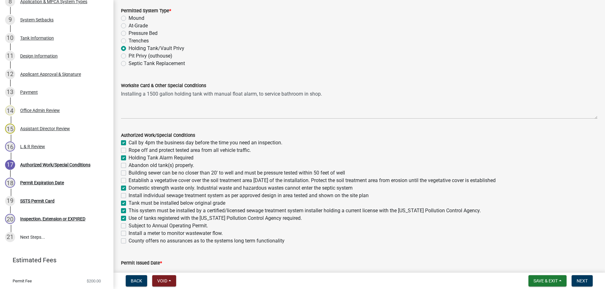
checkbox input "false"
checkbox input "true"
checkbox input "false"
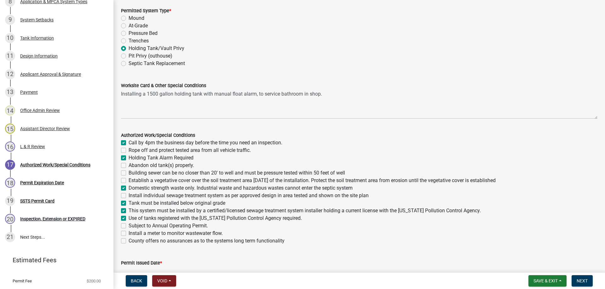
checkbox input "false"
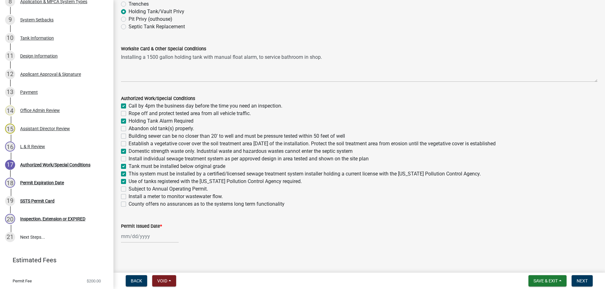
scroll to position [76, 0]
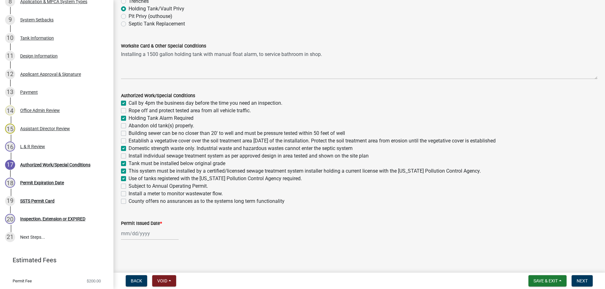
click at [139, 236] on input "Permit Issued Date *" at bounding box center [150, 233] width 58 height 13
select select "8"
select select "2025"
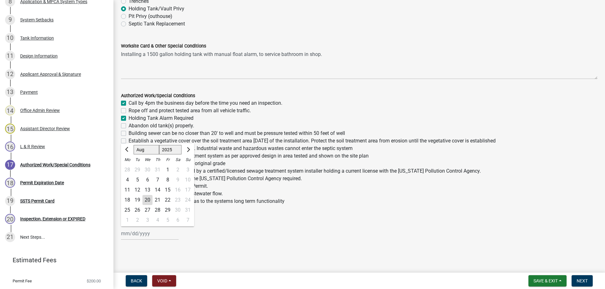
click at [146, 200] on div "20" at bounding box center [147, 200] width 10 height 10
type input "[DATE]"
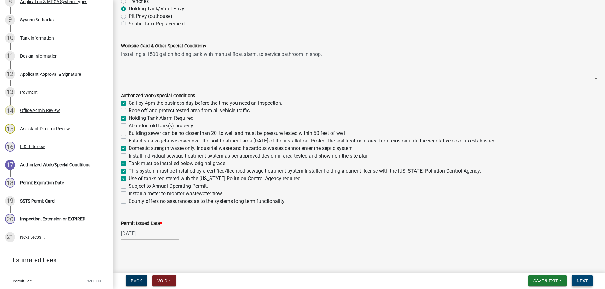
click at [585, 283] on span "Next" at bounding box center [581, 281] width 11 height 5
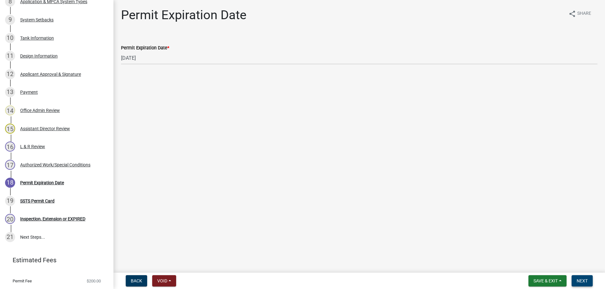
click at [582, 282] on span "Next" at bounding box center [581, 281] width 11 height 5
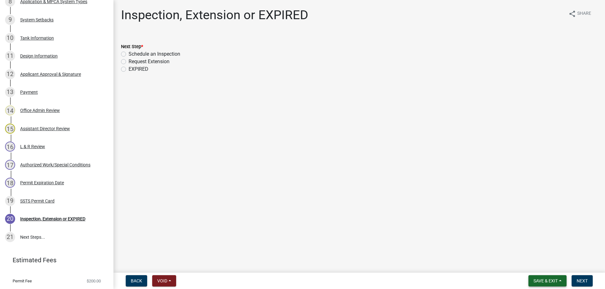
click at [545, 282] on span "Save & Exit" at bounding box center [545, 281] width 24 height 5
click at [530, 267] on button "Save & Exit" at bounding box center [541, 264] width 50 height 15
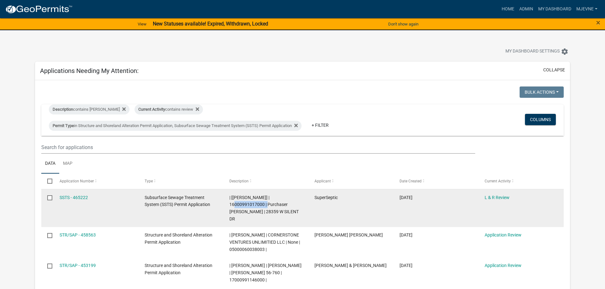
drag, startPoint x: 267, startPoint y: 197, endPoint x: 302, endPoint y: 198, distance: 35.0
click at [302, 198] on div "| [[PERSON_NAME]] | 16000991017000 | Purchaser [PERSON_NAME] | 28359 W SILENT DR" at bounding box center [265, 208] width 73 height 29
copy span "16000991017000"
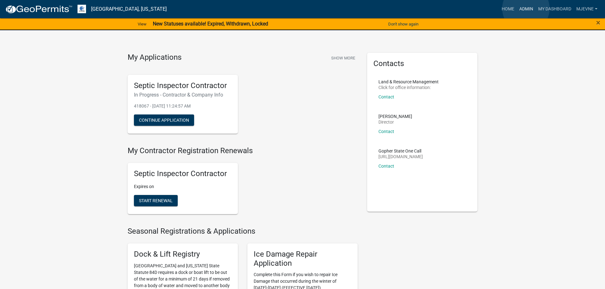
click at [526, 9] on link "Admin" at bounding box center [525, 9] width 19 height 12
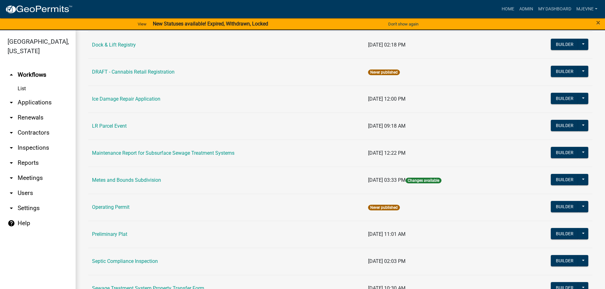
scroll to position [287, 0]
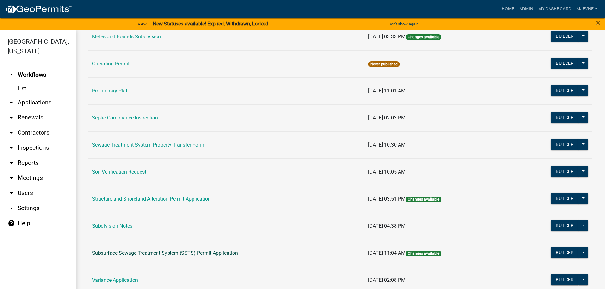
click at [149, 254] on link "Subsurface Sewage Treatment System (SSTS) Permit Application" at bounding box center [165, 253] width 146 height 6
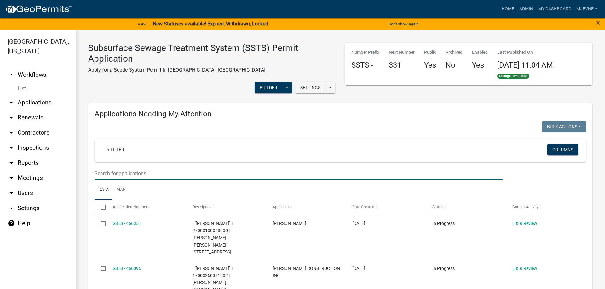
click at [106, 173] on input "text" at bounding box center [298, 173] width 408 height 13
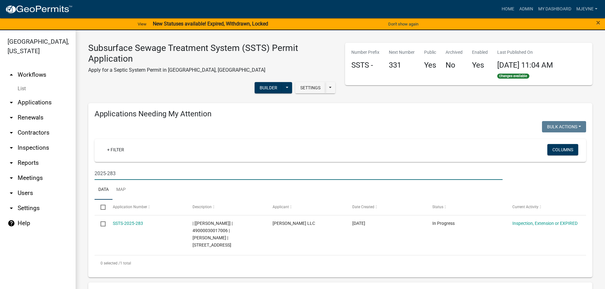
type input "2025-283"
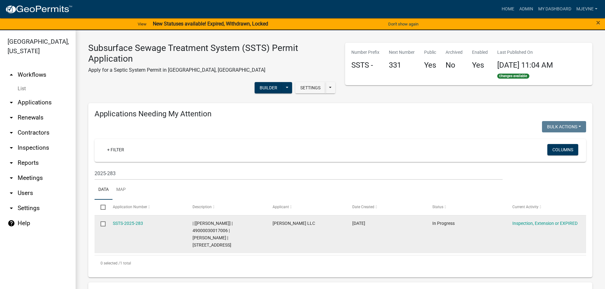
drag, startPoint x: 193, startPoint y: 230, endPoint x: 239, endPoint y: 240, distance: 47.1
click at [239, 240] on div "| [Andrea Perales] | 49000030017006 | ALEX LAIRSON | 56151 CO HWY 138" at bounding box center [226, 234] width 68 height 29
copy span "49000030017006 | ALEX LAIRSON | 56151 CO HWY 138"
click at [129, 224] on link "SSTS-2025-283" at bounding box center [128, 223] width 30 height 5
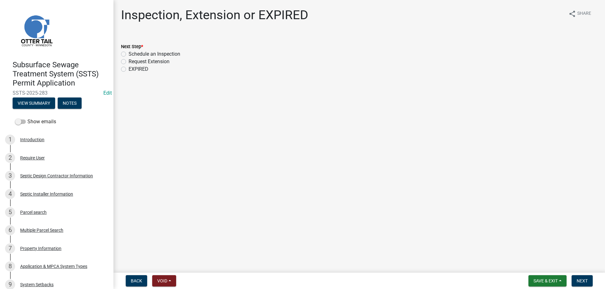
click at [128, 54] on label "Schedule an Inspection" at bounding box center [154, 54] width 52 height 8
click at [128, 54] on input "Schedule an Inspection" at bounding box center [130, 52] width 4 height 4
radio input "true"
click at [582, 279] on span "Next" at bounding box center [581, 281] width 11 height 5
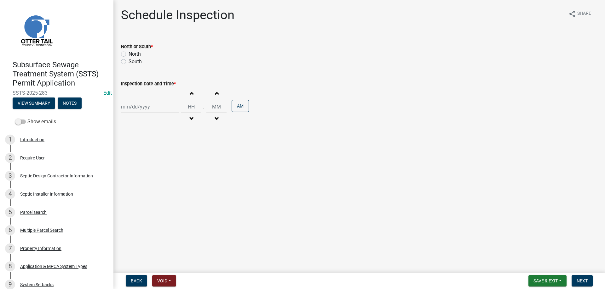
click at [128, 61] on label "South" at bounding box center [134, 62] width 13 height 8
click at [128, 61] on input "South" at bounding box center [130, 60] width 4 height 4
radio input "true"
click at [139, 108] on input "Inspection Date and Time *" at bounding box center [150, 106] width 58 height 13
select select "8"
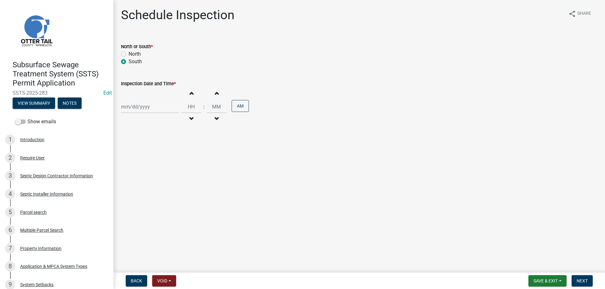
select select "2025"
click at [159, 170] on div "21" at bounding box center [157, 171] width 10 height 10
type input "08/21/2025"
click at [193, 93] on span "button" at bounding box center [191, 93] width 3 height 5
type input "01"
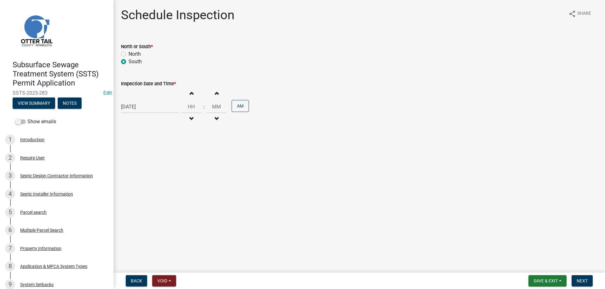
type input "00"
click at [247, 106] on button "AM" at bounding box center [239, 106] width 17 height 12
click at [581, 281] on span "Next" at bounding box center [581, 281] width 11 height 5
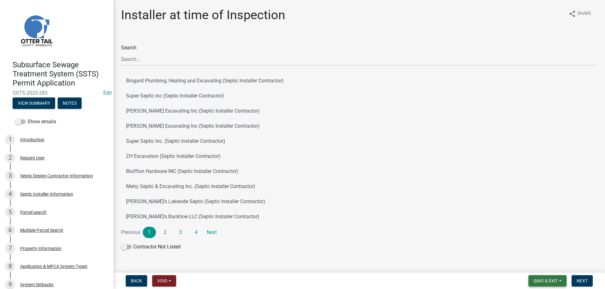
click at [541, 279] on span "Save & Exit" at bounding box center [545, 281] width 24 height 5
click at [531, 265] on button "Save & Exit" at bounding box center [541, 264] width 50 height 15
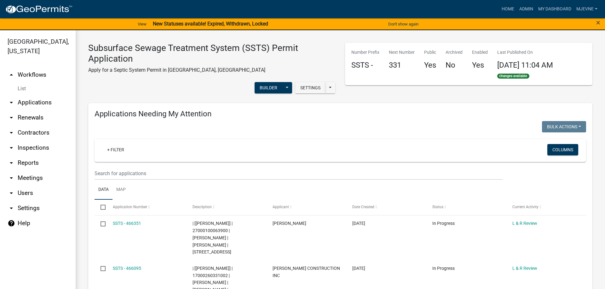
click at [26, 104] on link "arrow_drop_down Applications" at bounding box center [38, 102] width 76 height 15
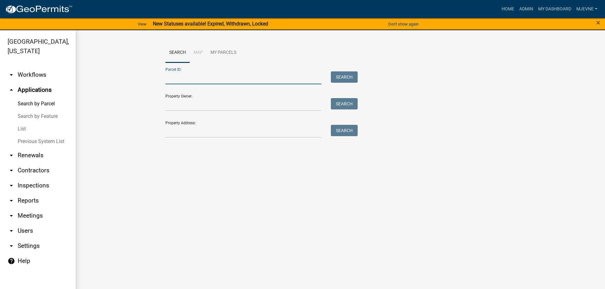
paste input "16000991017000"
type input "16000991017000"
click at [349, 77] on button "Search" at bounding box center [344, 76] width 27 height 11
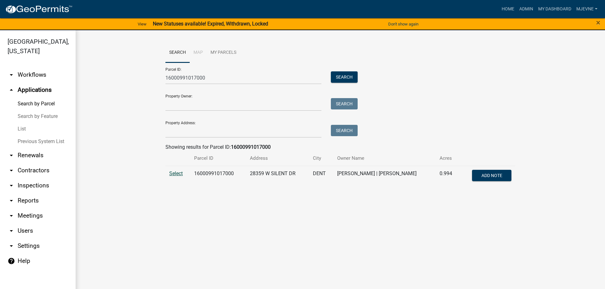
click at [176, 174] on span "Select" at bounding box center [176, 174] width 14 height 6
